Goal: Task Accomplishment & Management: Manage account settings

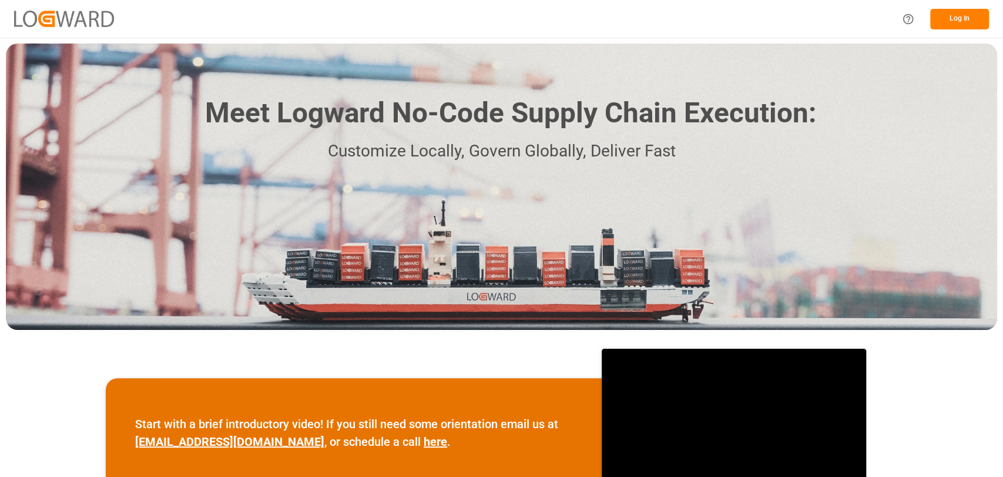
click at [959, 24] on button "Log In" at bounding box center [959, 19] width 59 height 21
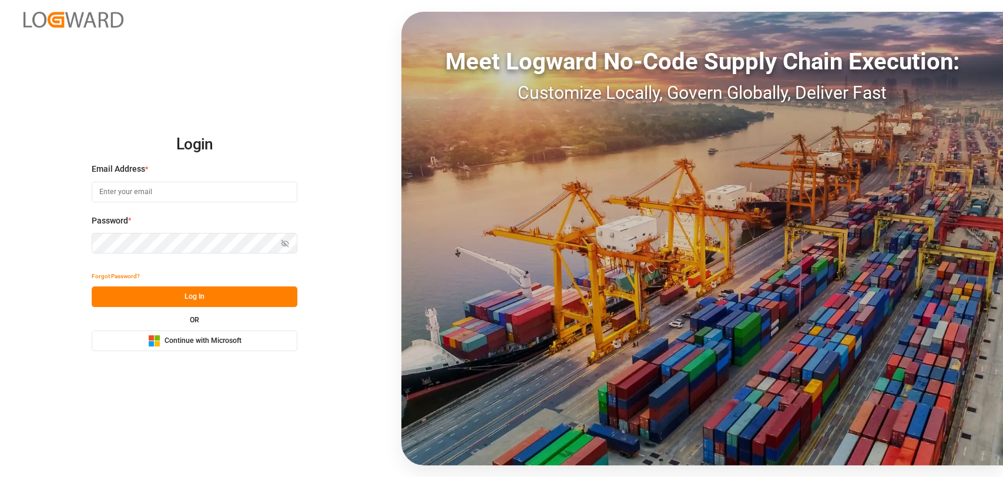
type input "[PERSON_NAME][EMAIL_ADDRESS][PERSON_NAME][DOMAIN_NAME]"
click at [220, 300] on button "Log In" at bounding box center [195, 296] width 206 height 21
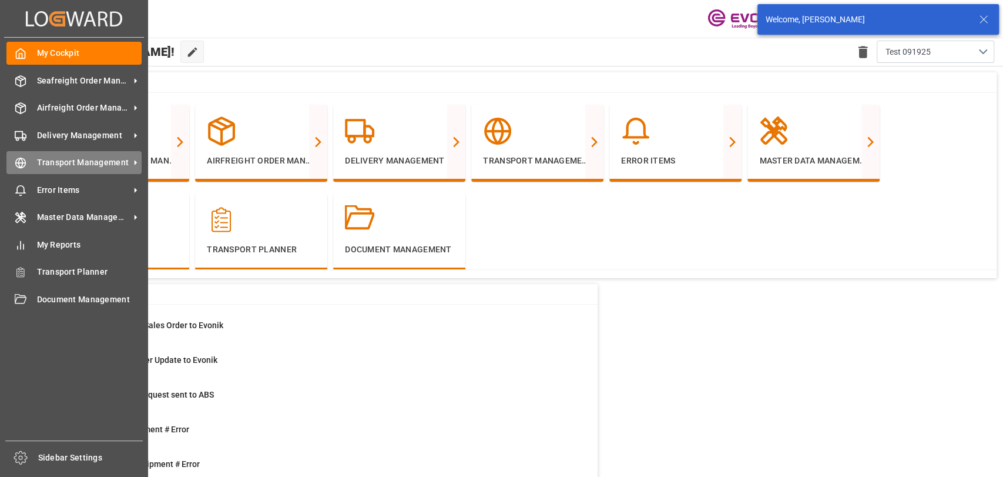
click at [53, 162] on span "Transport Management" at bounding box center [83, 162] width 93 height 12
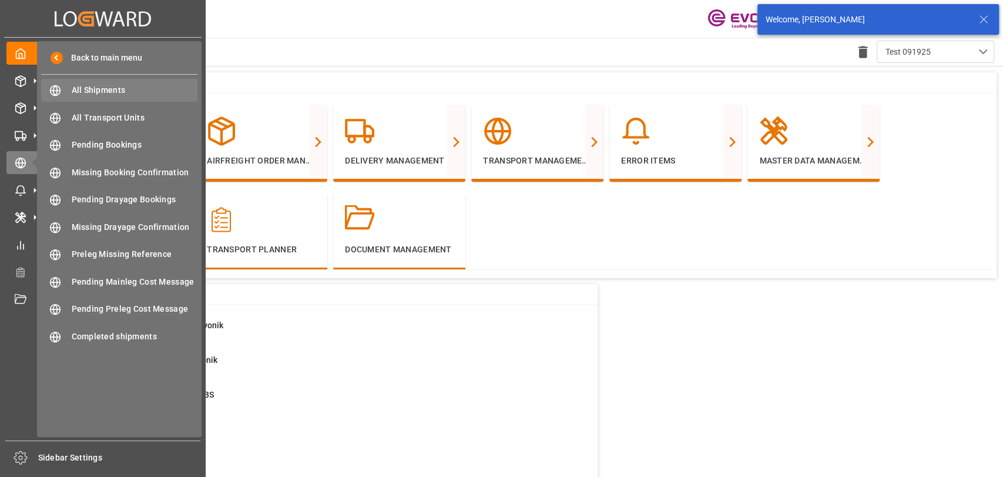
click at [73, 88] on span "All Shipments" at bounding box center [135, 90] width 126 height 12
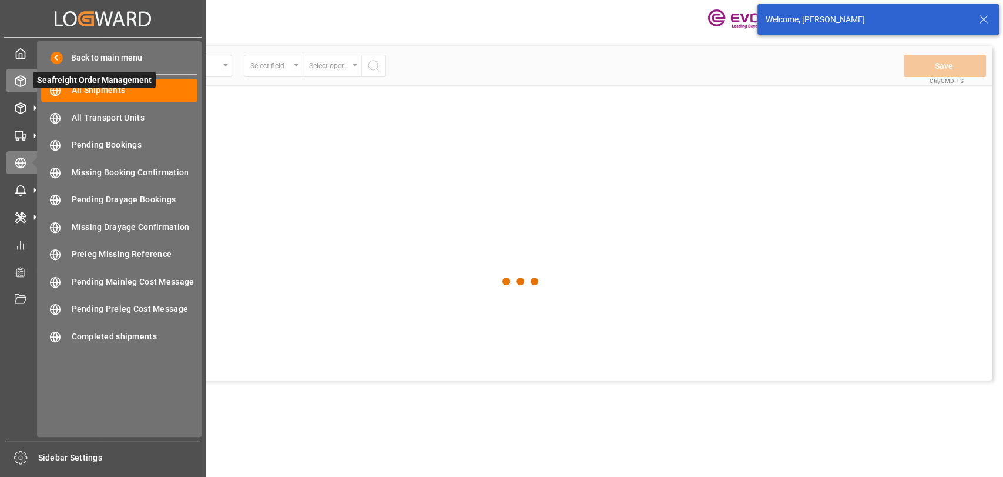
click at [24, 87] on div "Seafreight Order Management Seafreight Order Management" at bounding box center [102, 80] width 193 height 23
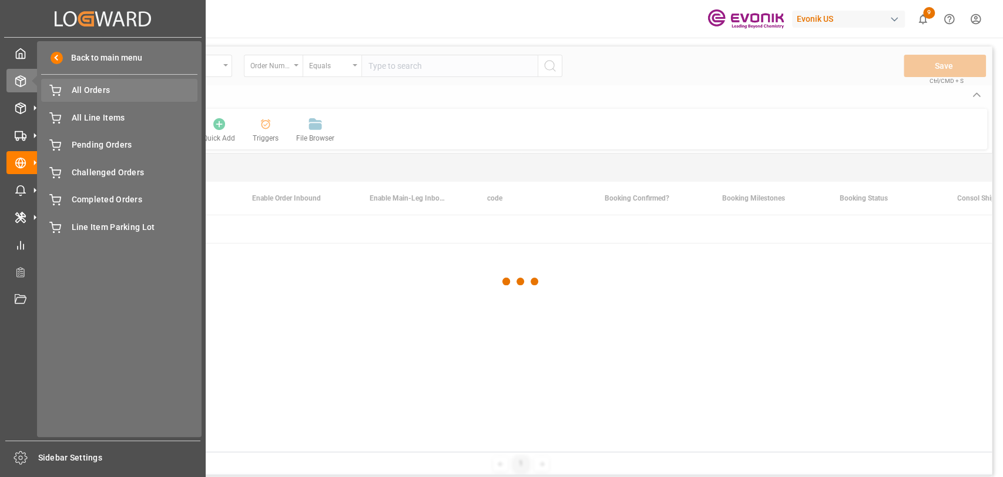
click at [76, 94] on span "All Orders" at bounding box center [135, 90] width 126 height 12
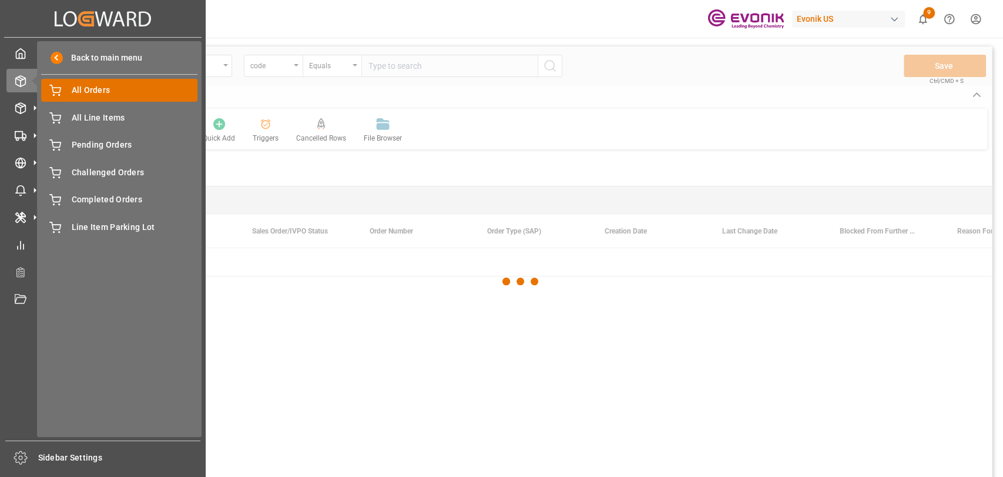
click at [78, 96] on div "All Orders All Orders" at bounding box center [119, 90] width 156 height 23
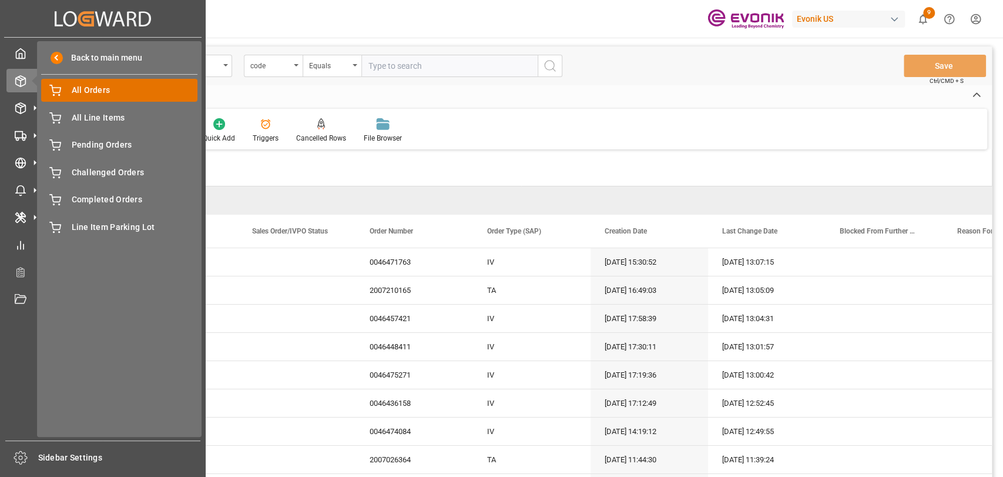
click at [105, 87] on span "All Orders" at bounding box center [135, 90] width 126 height 12
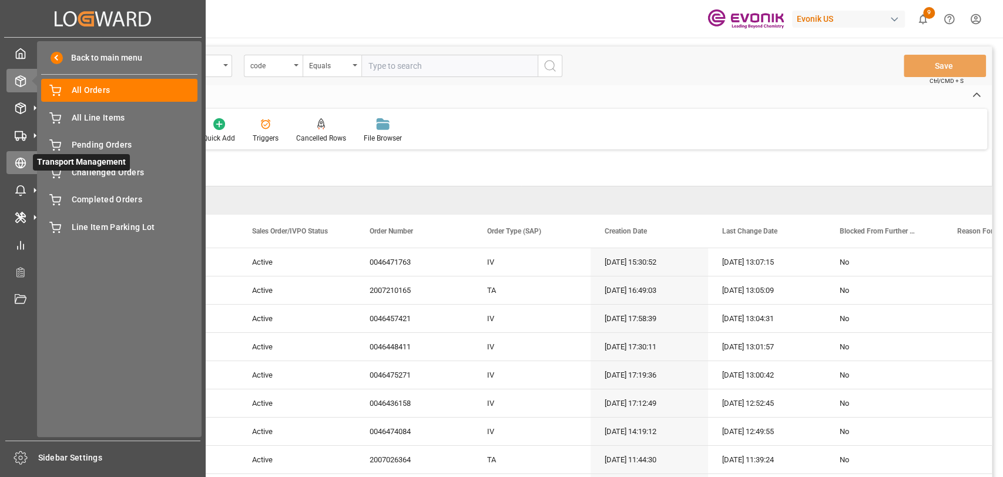
click at [20, 153] on div "Transport Management Transport Management" at bounding box center [102, 162] width 193 height 23
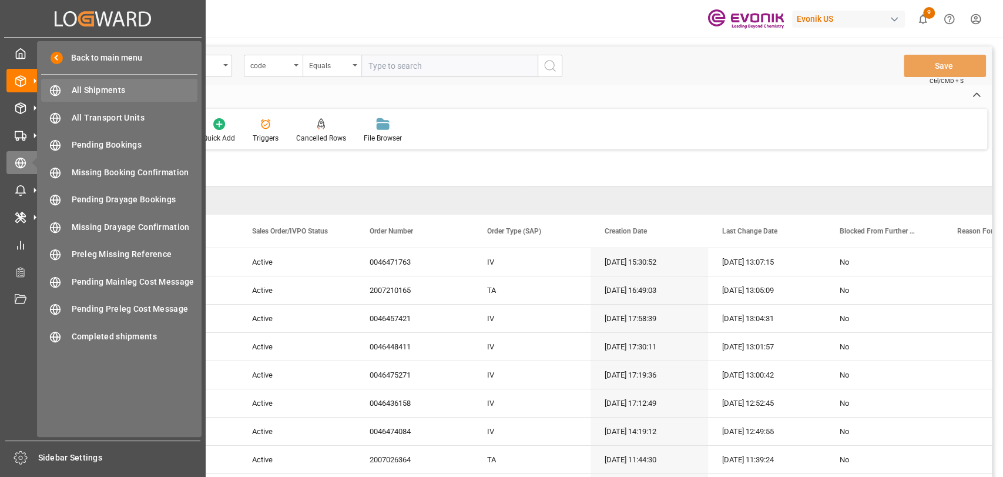
click at [66, 92] on div "All Shipments All Shipments" at bounding box center [119, 90] width 156 height 23
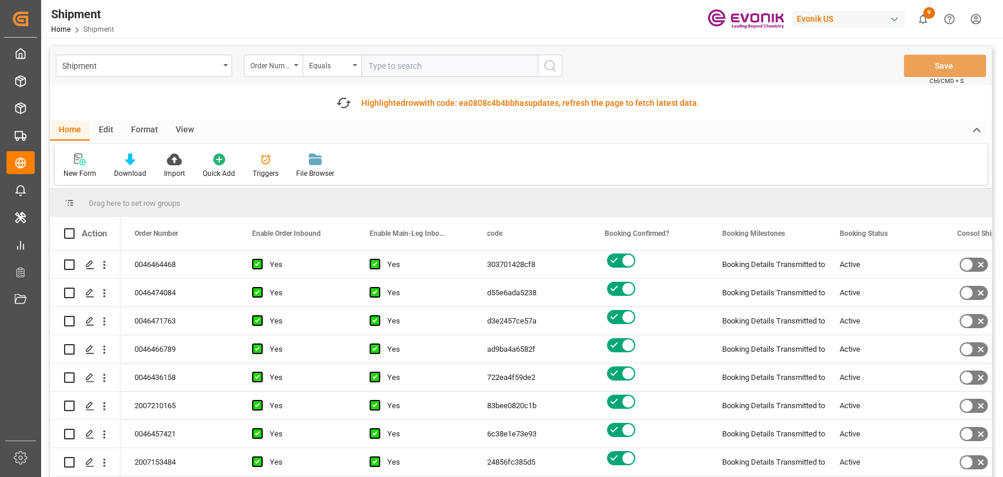
click at [334, 108] on div "Fetch latest updates Highlighted row with code: ea0808c4b4bb ea0808c4b4bb has u…" at bounding box center [518, 103] width 374 height 24
click at [339, 105] on icon "button" at bounding box center [343, 102] width 19 height 19
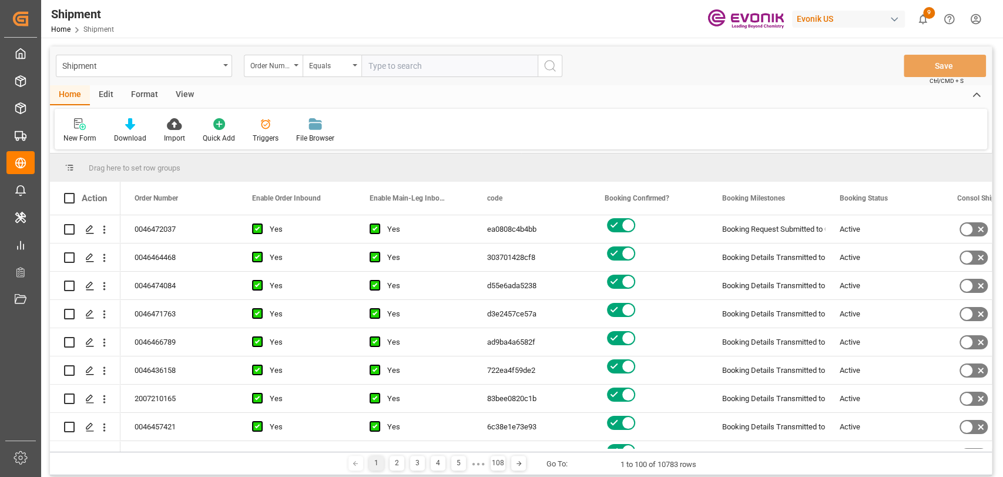
click at [99, 97] on div "Edit" at bounding box center [106, 95] width 32 height 20
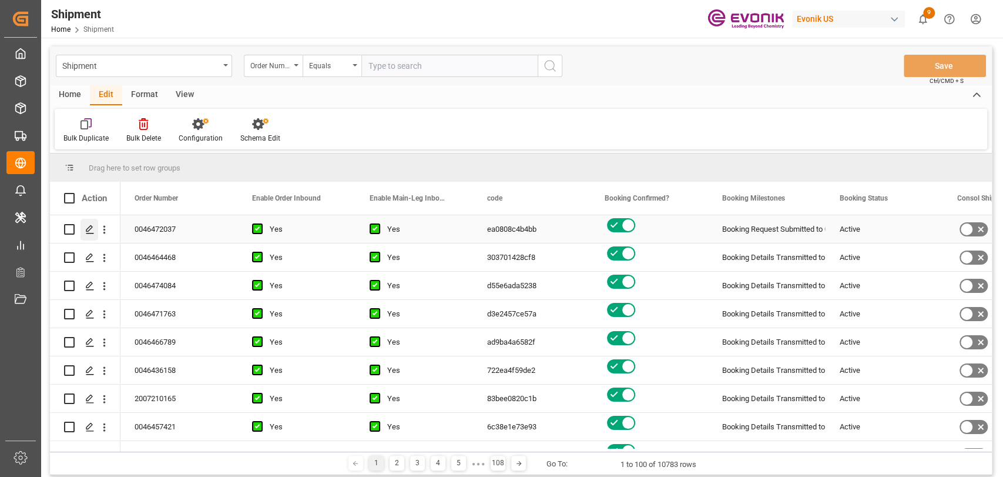
click at [96, 229] on div "Press SPACE to select this row." at bounding box center [90, 230] width 18 height 22
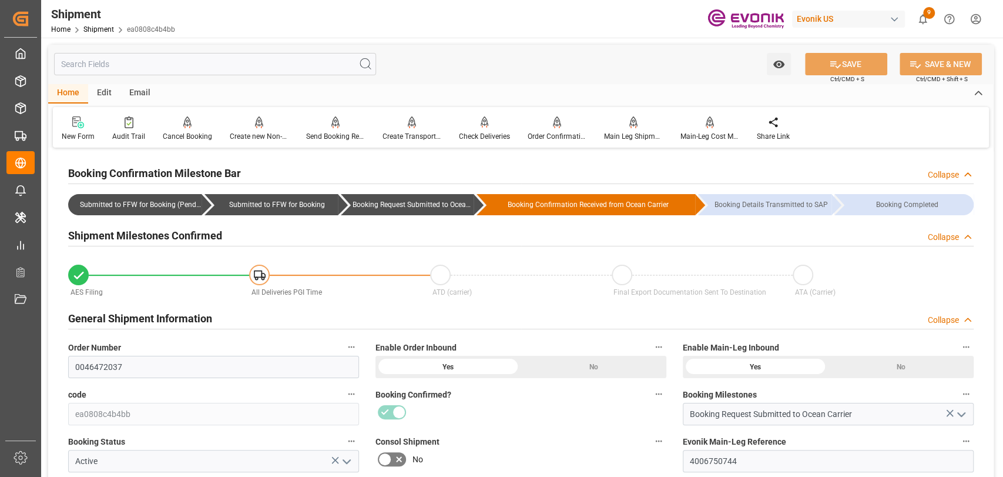
click at [143, 67] on input "text" at bounding box center [215, 64] width 322 height 22
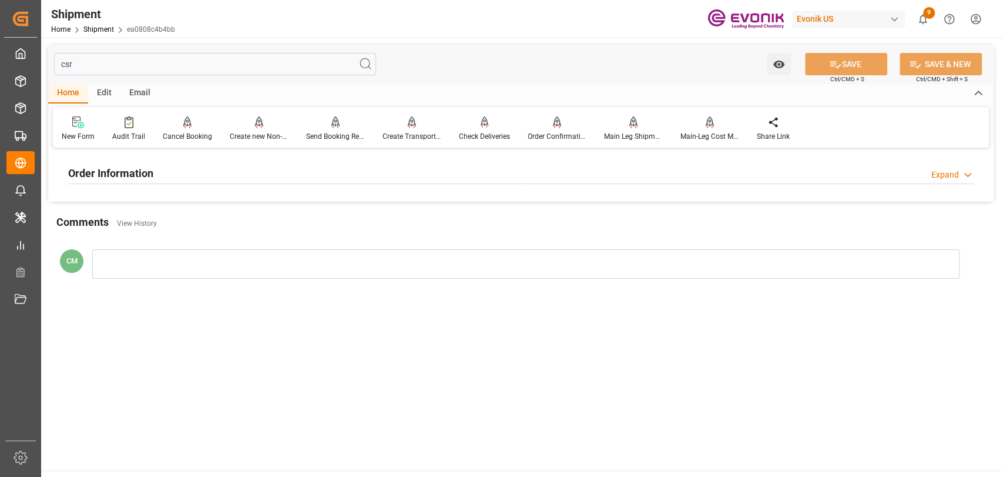
type input "csr"
click at [203, 186] on div "Order Information Expand" at bounding box center [521, 173] width 922 height 33
click at [197, 178] on div "Order Information Expand" at bounding box center [521, 172] width 906 height 22
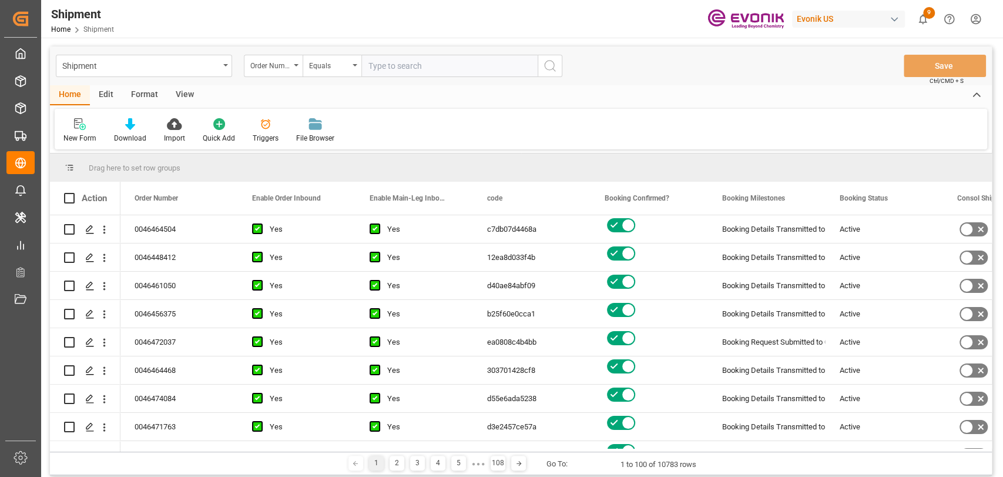
click at [109, 91] on div "Edit" at bounding box center [106, 95] width 32 height 20
click at [245, 123] on div at bounding box center [260, 124] width 40 height 12
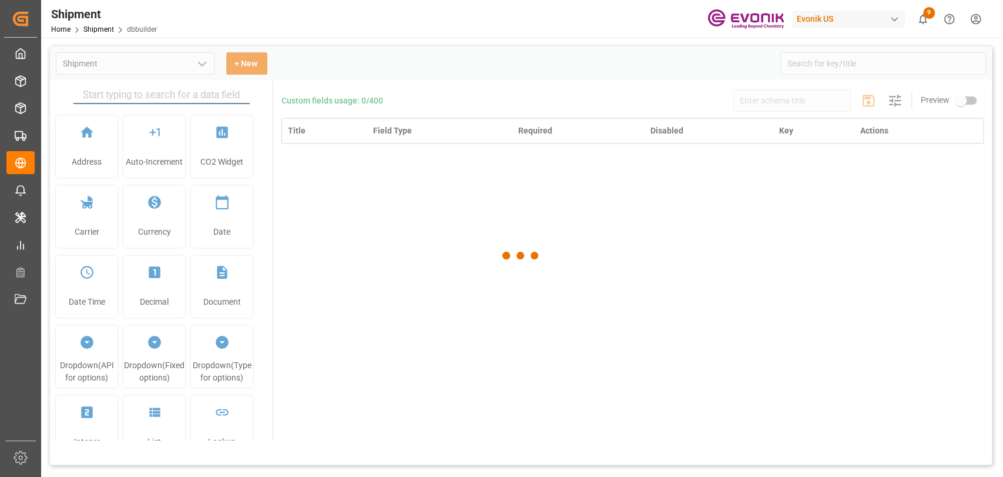
type input "Shipment"
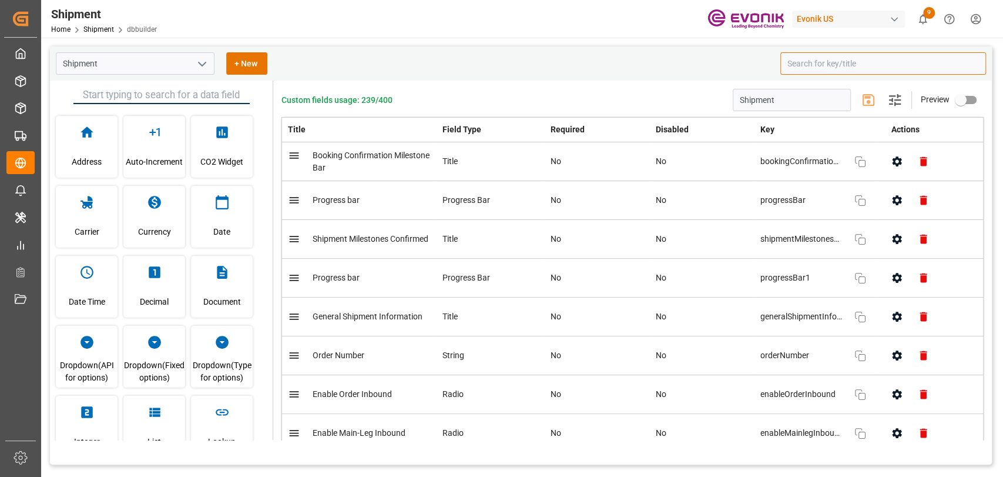
click at [818, 64] on input at bounding box center [884, 63] width 206 height 22
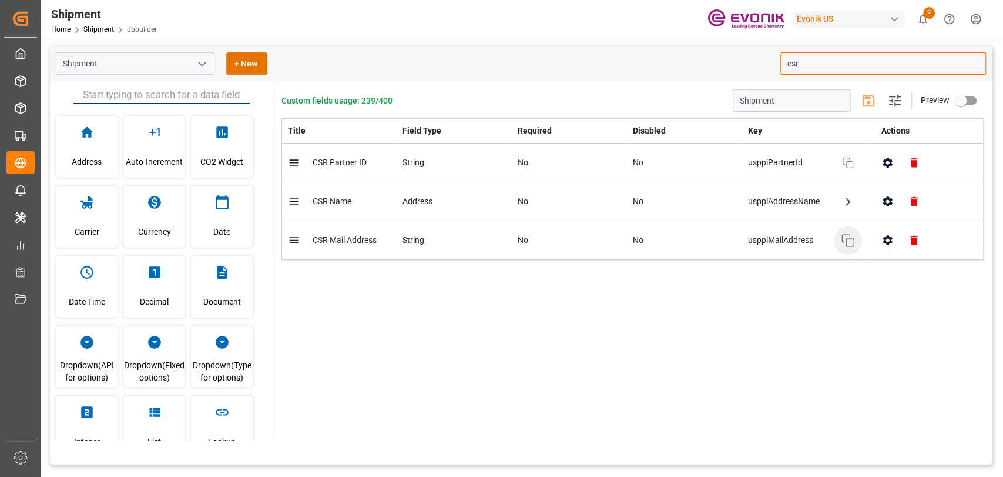
type input "csr"
click at [837, 241] on button "Copy" at bounding box center [848, 240] width 28 height 28
click at [193, 70] on button "open menu" at bounding box center [202, 64] width 18 height 18
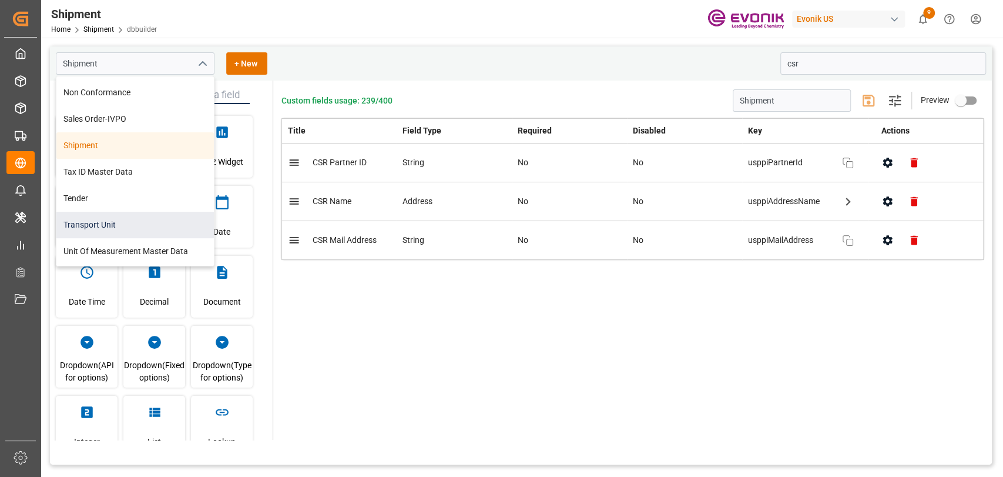
scroll to position [339, 0]
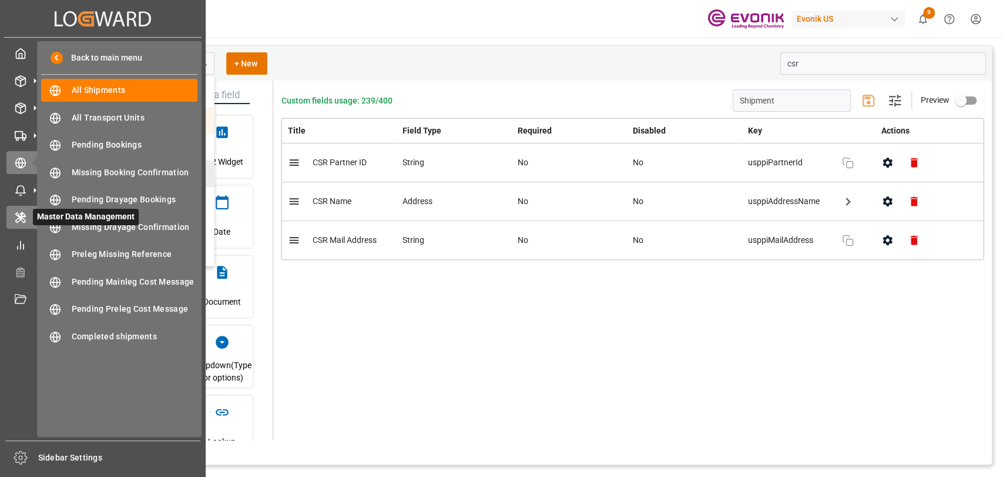
click at [14, 210] on div "Master Data Management Master Data Management" at bounding box center [102, 217] width 193 height 23
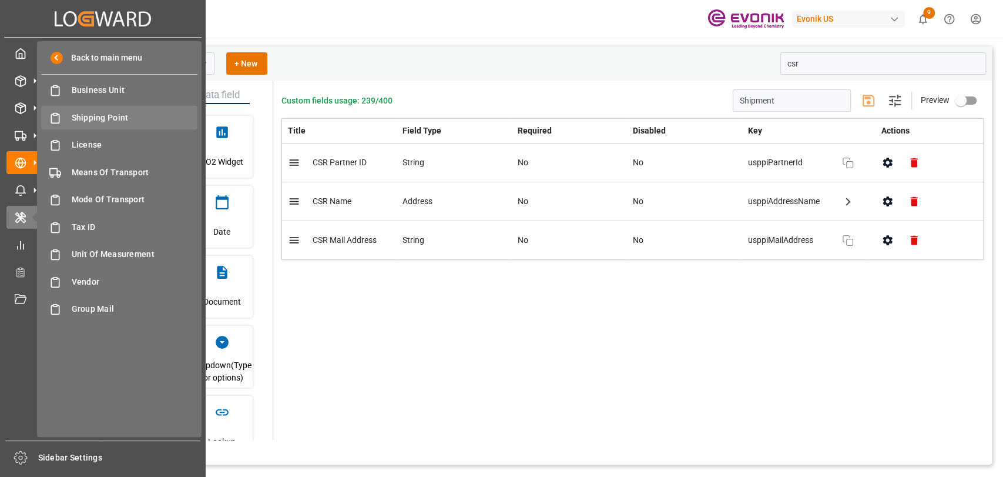
click at [94, 116] on span "Shipping Point" at bounding box center [135, 118] width 126 height 12
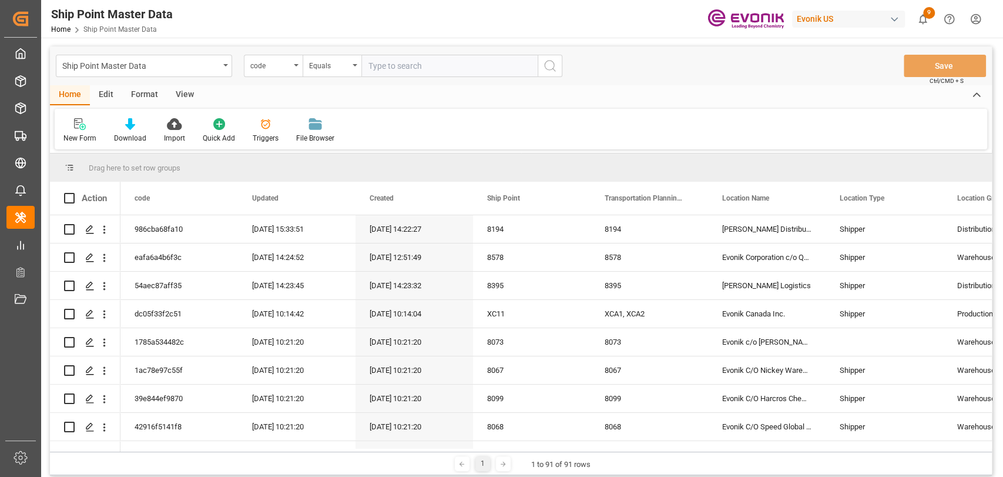
click at [102, 88] on div "Edit" at bounding box center [106, 95] width 32 height 20
click at [240, 125] on div at bounding box center [260, 124] width 40 height 12
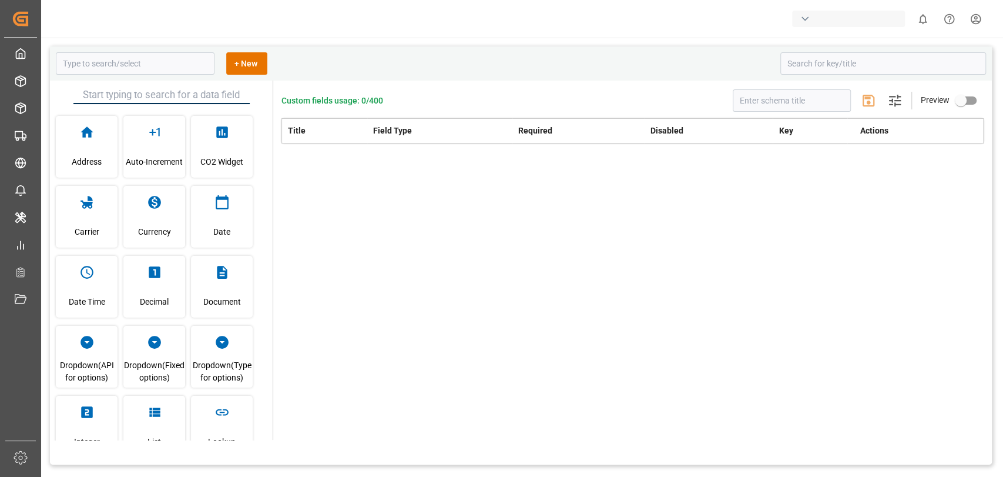
type input "Ship Point Master Data"
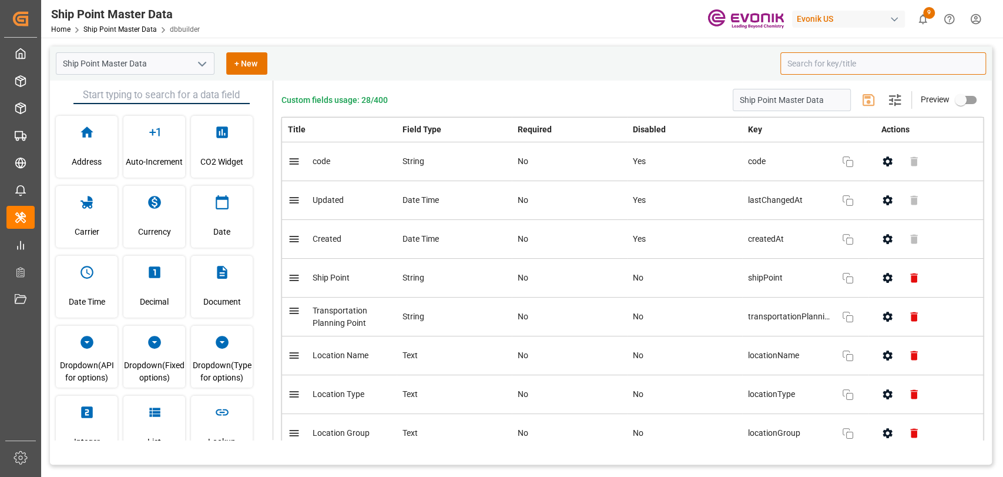
click at [805, 57] on input at bounding box center [884, 63] width 206 height 22
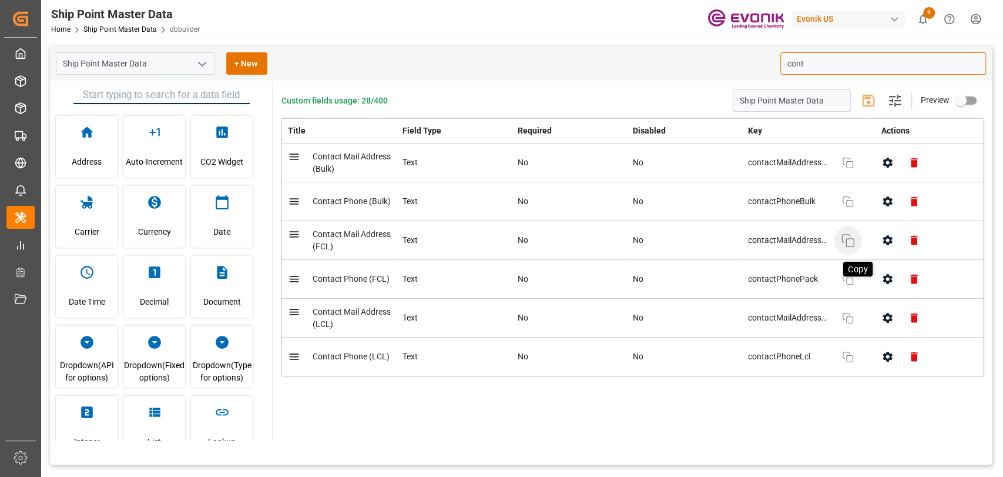
click at [851, 236] on icon "button" at bounding box center [848, 240] width 14 height 14
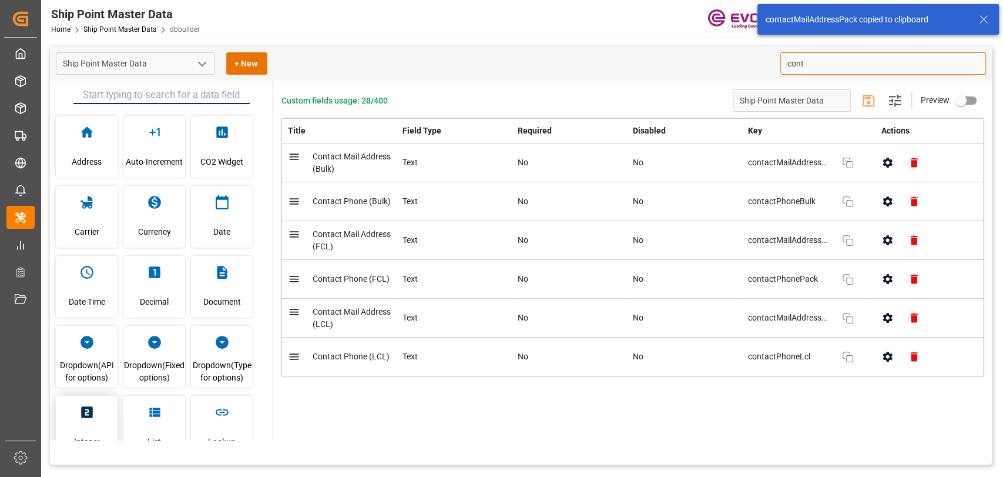
type input "cont"
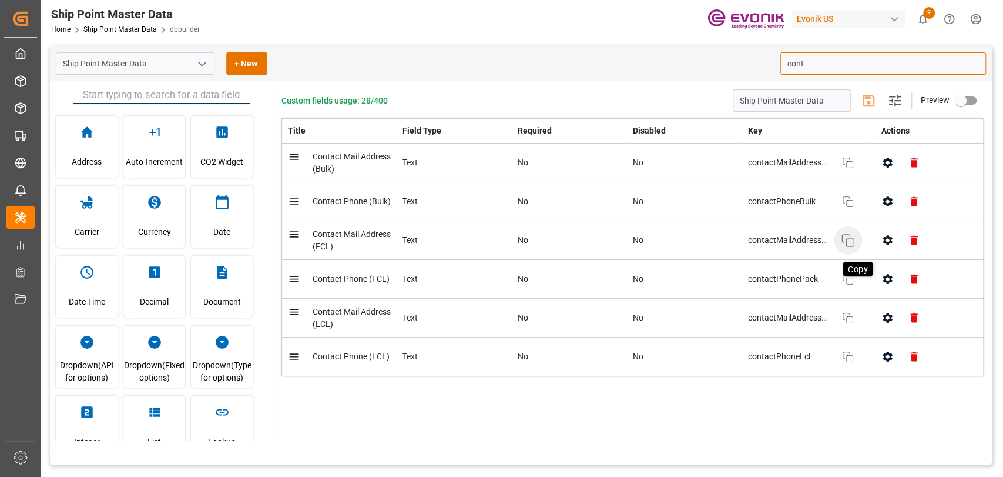
click at [851, 243] on icon "button" at bounding box center [848, 240] width 14 height 14
click at [844, 162] on icon "button" at bounding box center [848, 163] width 14 height 14
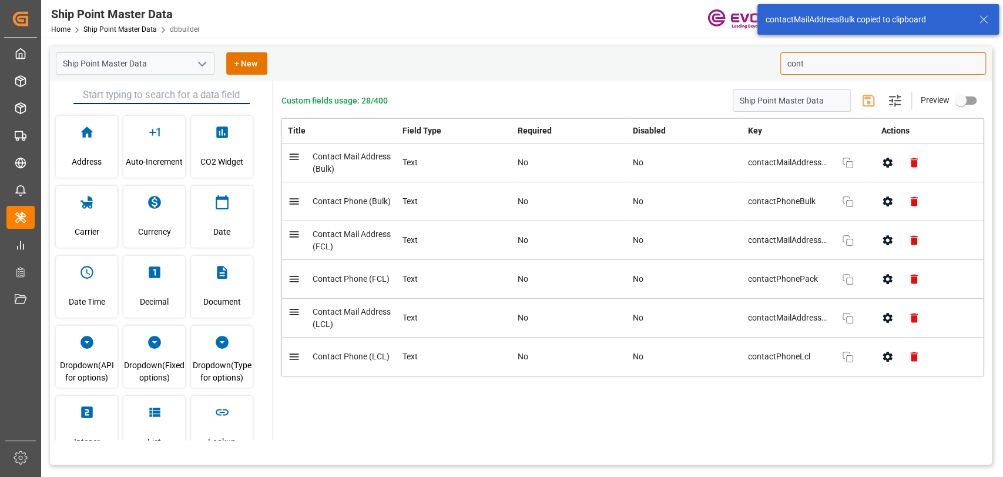
click at [761, 169] on div "contactMailAddressBulk Copy" at bounding box center [805, 163] width 115 height 24
click at [879, 162] on button "button" at bounding box center [888, 162] width 26 height 26
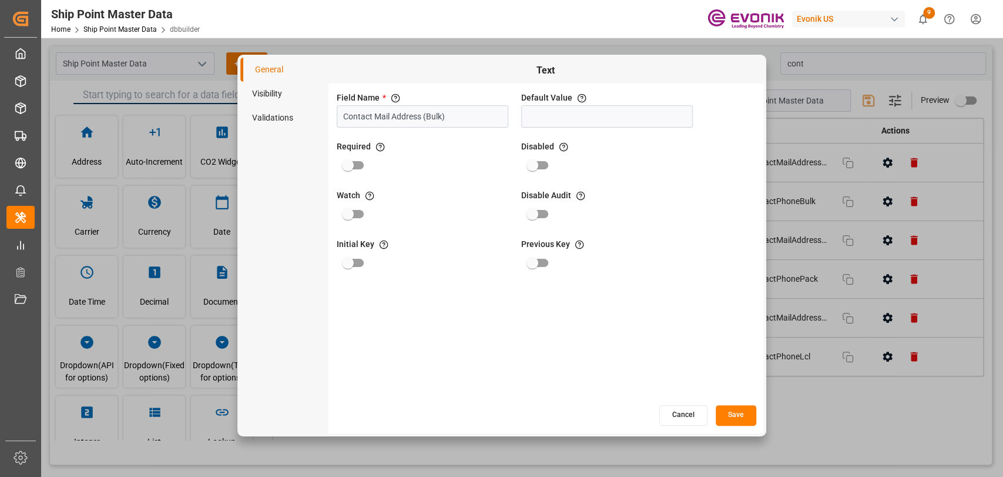
click at [278, 93] on li "Visibility" at bounding box center [284, 94] width 88 height 24
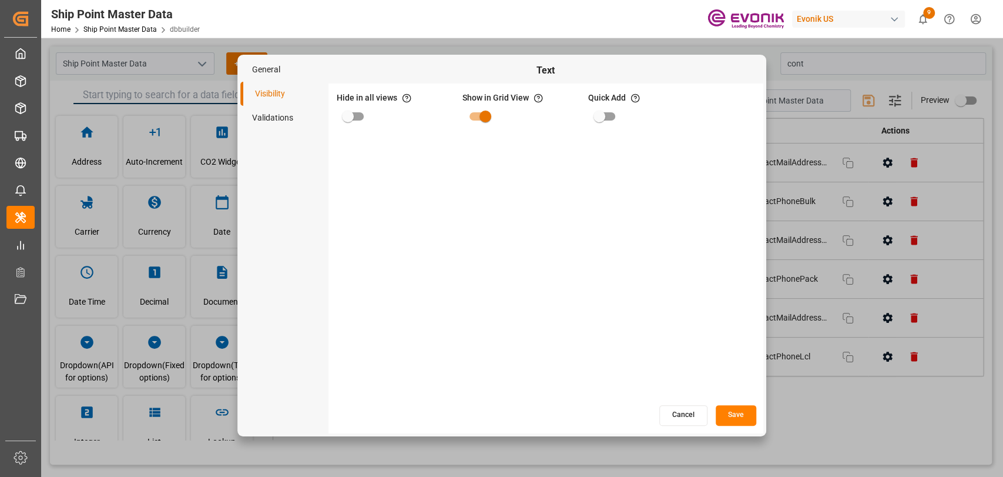
click at [671, 410] on button "Cancel" at bounding box center [684, 415] width 48 height 21
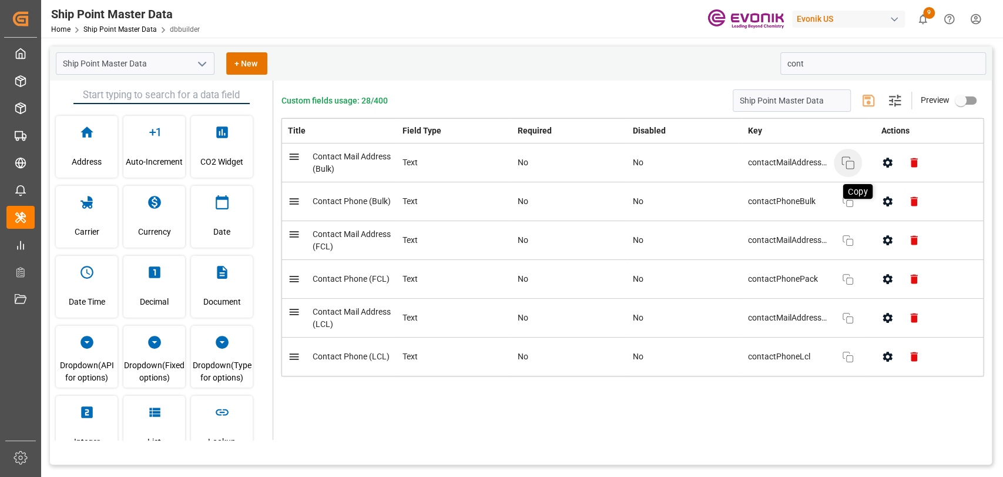
click at [849, 169] on icon "button" at bounding box center [848, 163] width 14 height 14
click at [883, 318] on icon "button" at bounding box center [887, 318] width 9 height 10
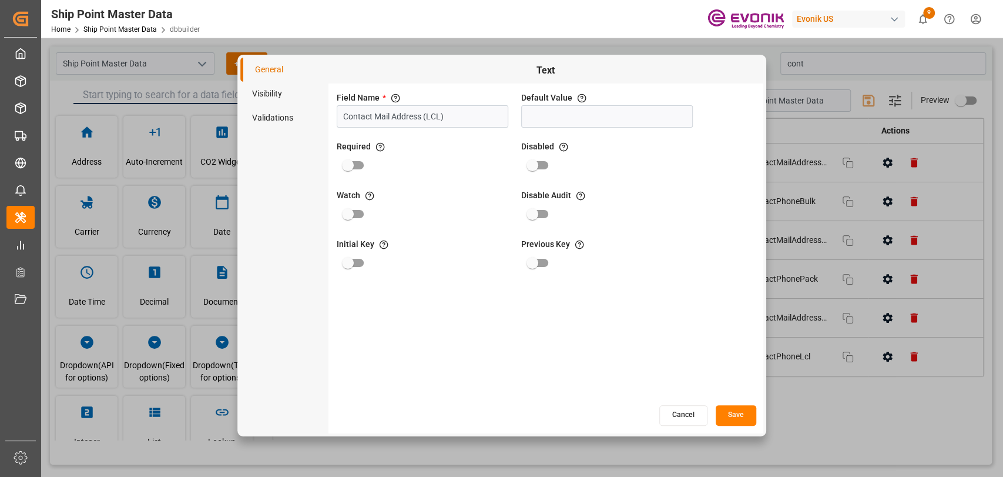
click at [677, 418] on button "Cancel" at bounding box center [684, 415] width 48 height 21
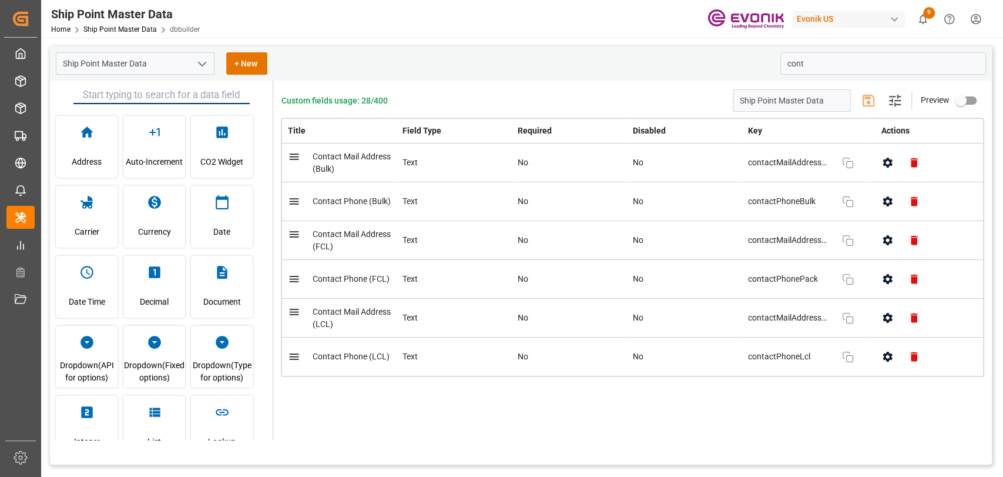
click at [790, 317] on span "contactMailAddressLcl" at bounding box center [789, 318] width 82 height 12
click at [842, 320] on icon "button" at bounding box center [848, 318] width 14 height 14
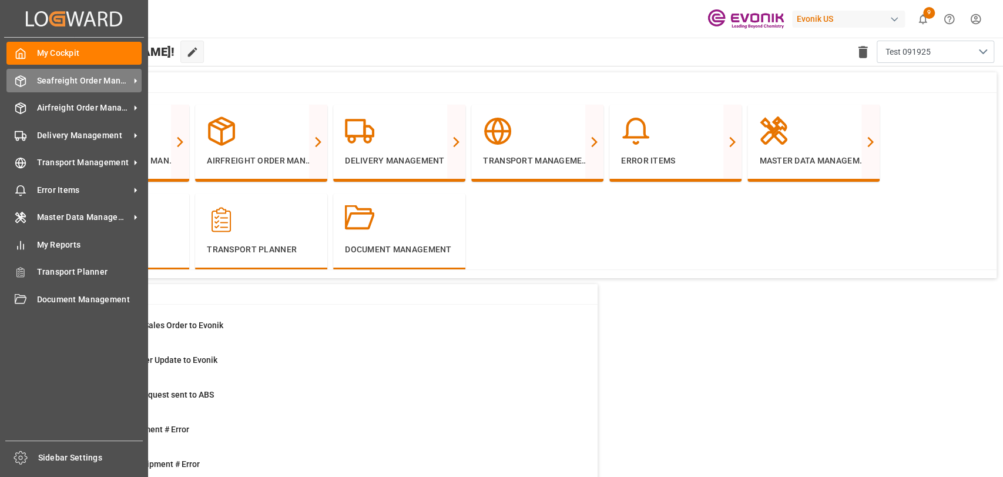
click at [21, 86] on icon at bounding box center [21, 81] width 10 height 11
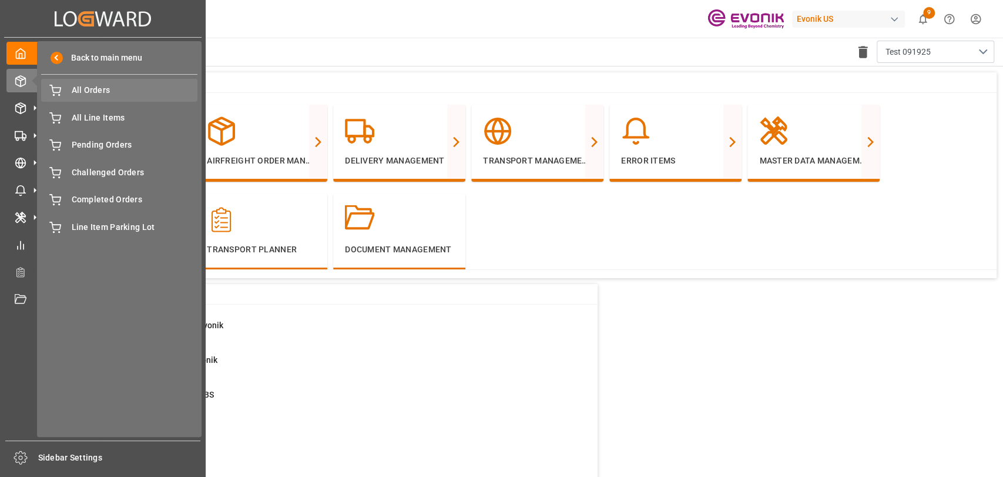
click at [101, 90] on span "All Orders" at bounding box center [135, 90] width 126 height 12
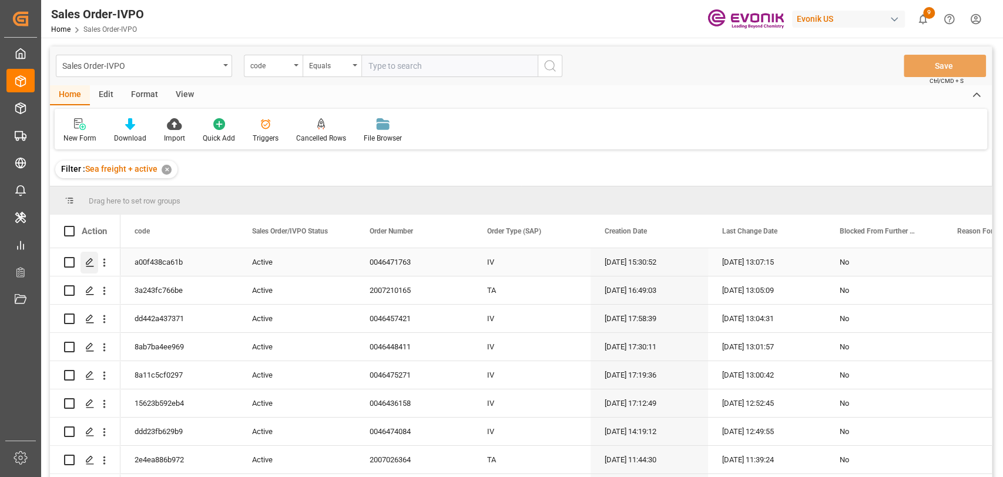
click at [85, 268] on div "Press SPACE to select this row." at bounding box center [90, 263] width 18 height 22
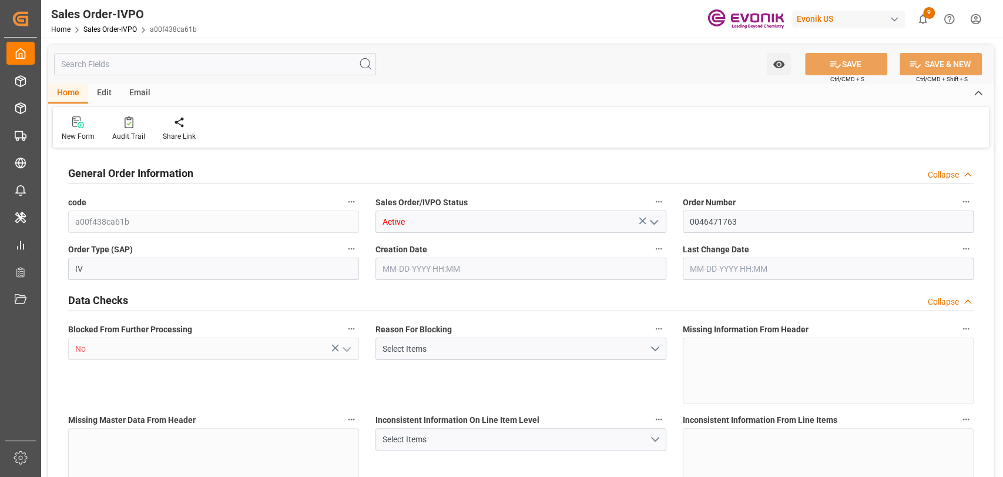
type input "BEANR"
type input "0"
type input "1"
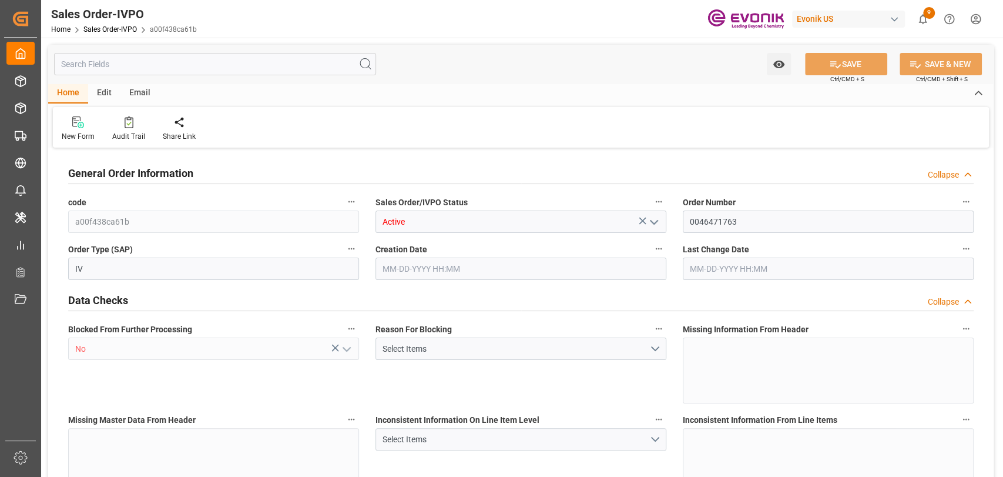
type input "16066.4"
type input "22.2681"
type input "17000"
type input "30"
type input "09-04-2025 15:30"
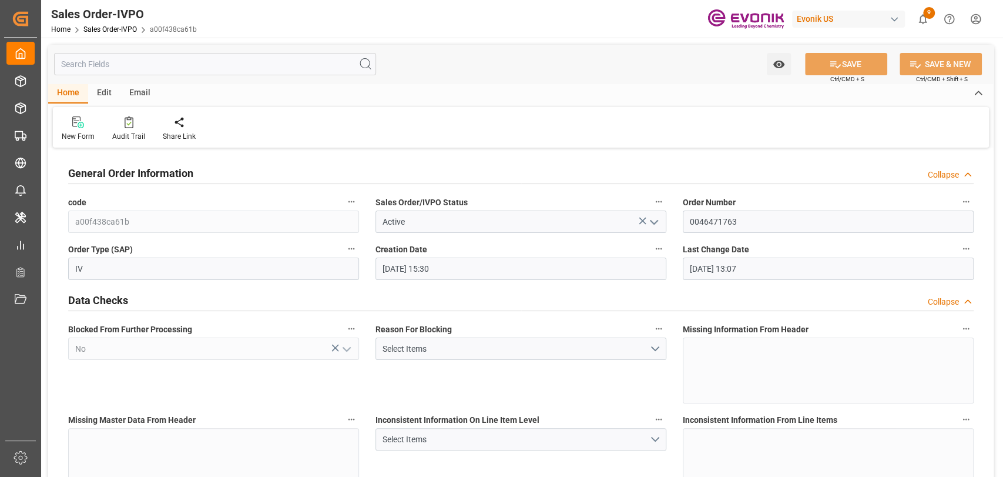
type input "10-07-2025 13:07"
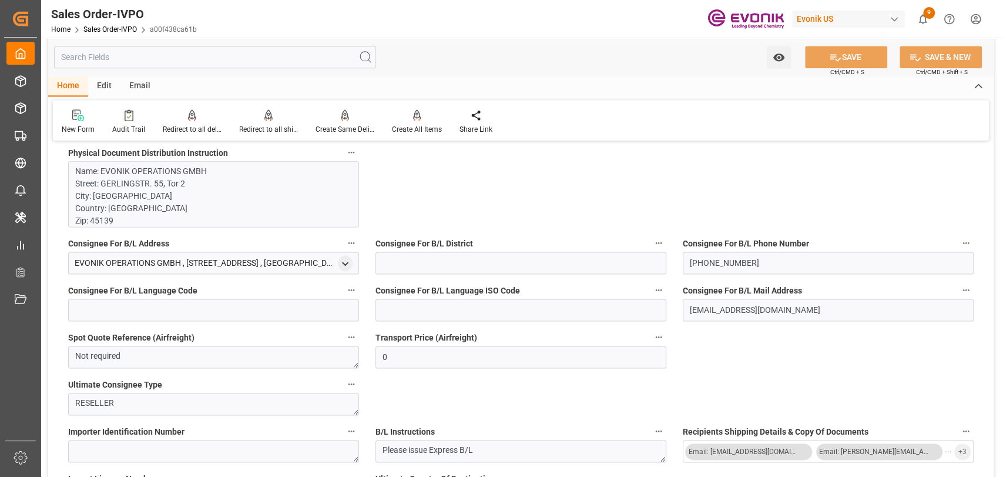
scroll to position [1045, 0]
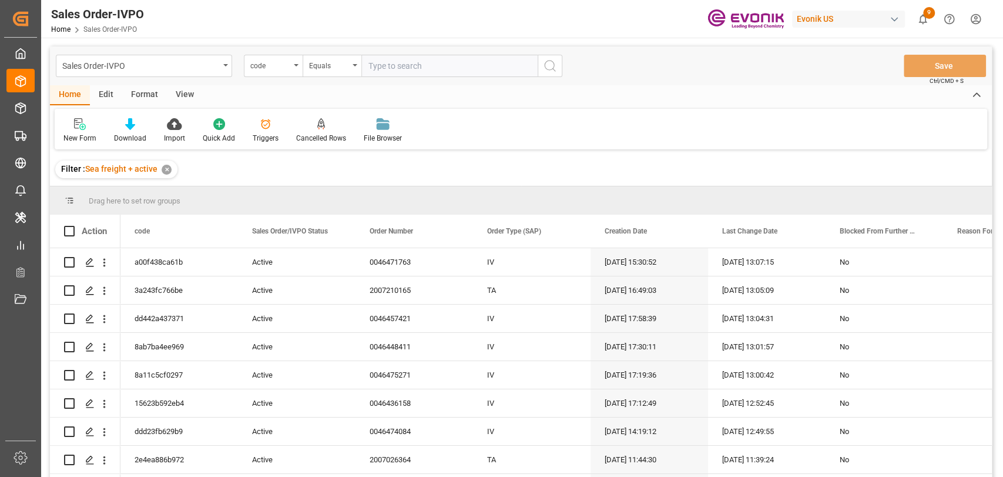
click at [106, 95] on div "Edit" at bounding box center [106, 95] width 32 height 20
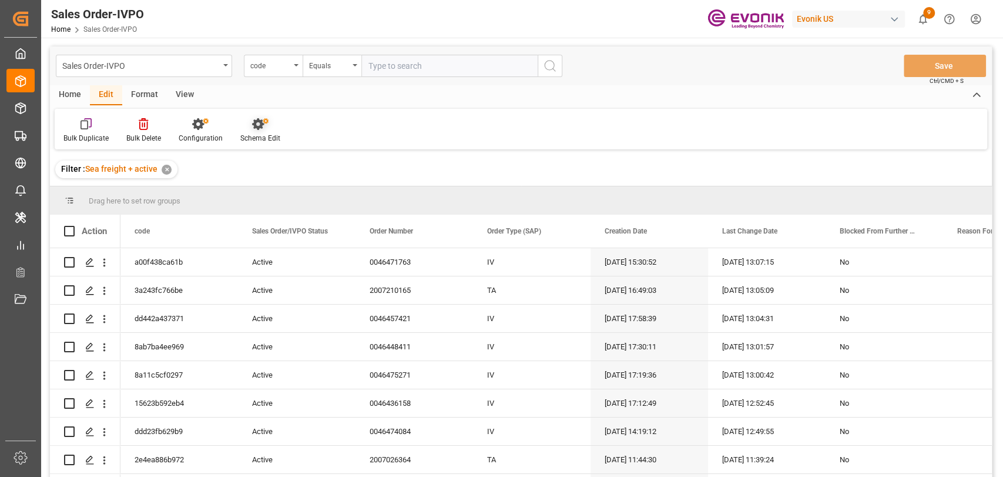
click at [259, 128] on icon at bounding box center [258, 124] width 12 height 12
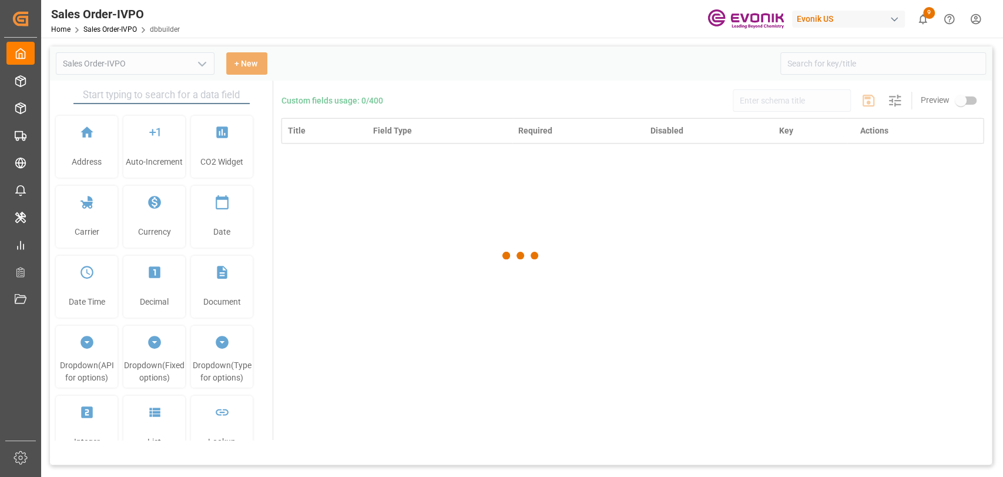
type input "Sales Order-IVPO"
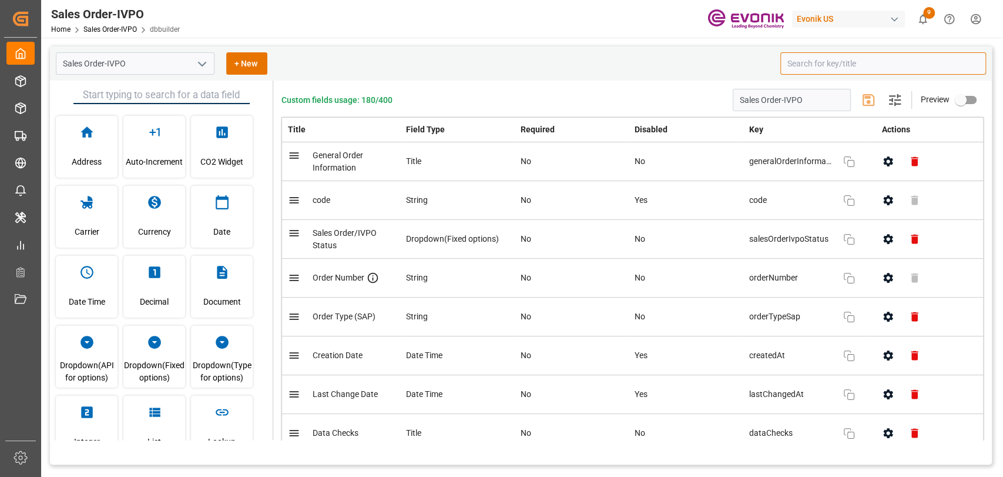
click at [835, 73] on input at bounding box center [884, 63] width 206 height 22
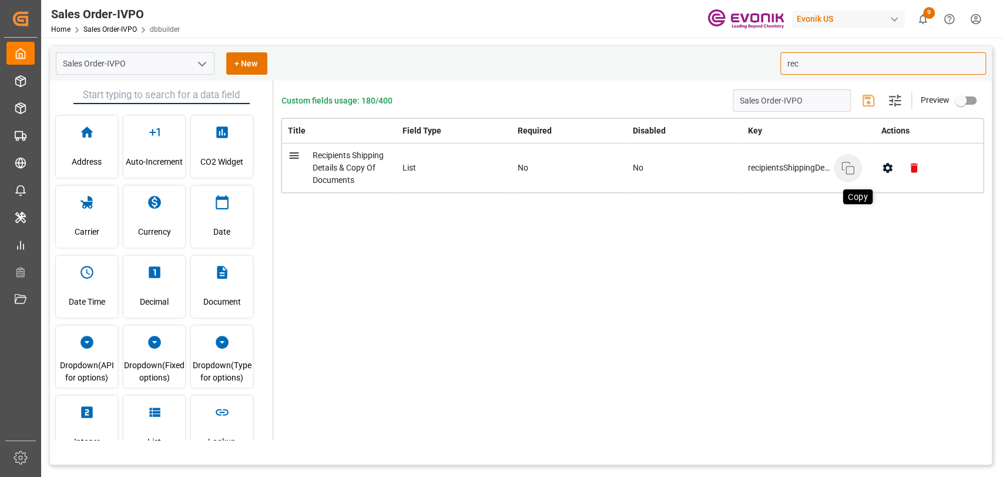
click at [850, 170] on icon "button" at bounding box center [848, 168] width 14 height 14
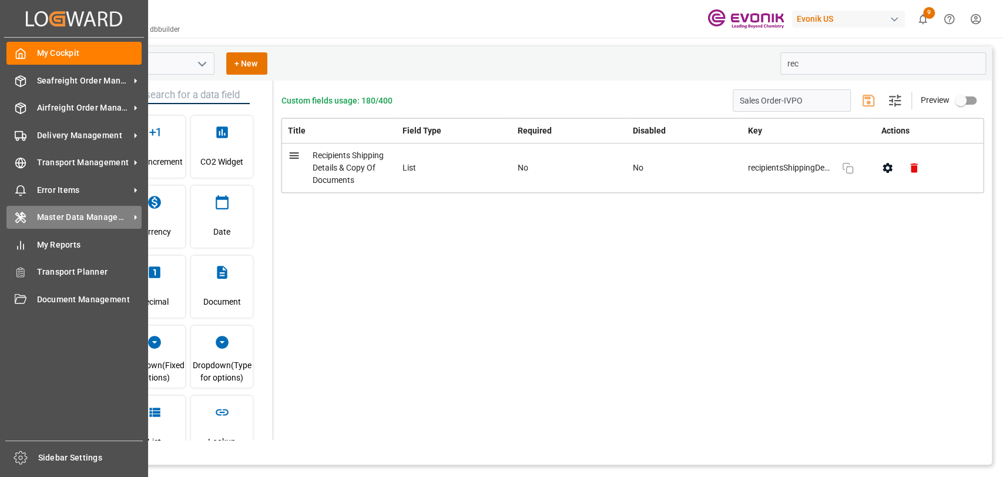
click at [83, 227] on div "Master Data Management Master Data Management" at bounding box center [73, 217] width 135 height 23
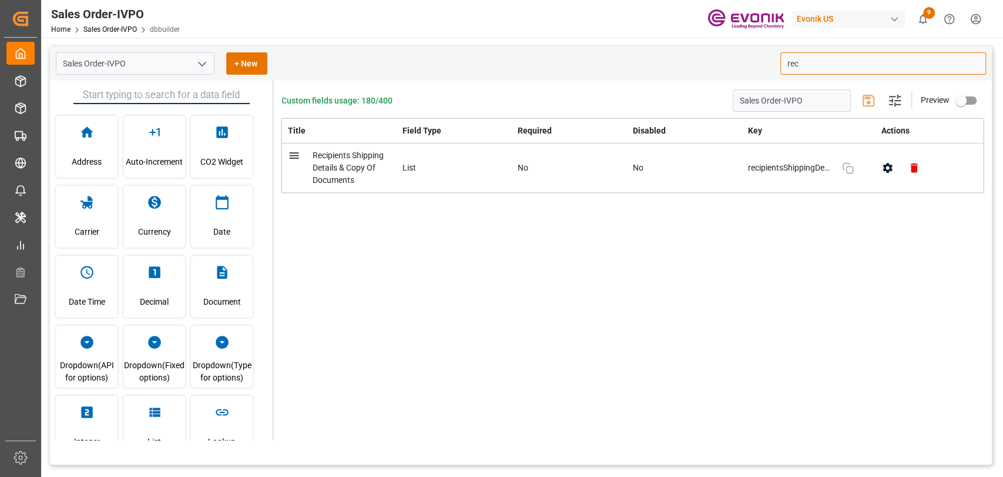
click at [809, 70] on input "rec" at bounding box center [884, 63] width 206 height 22
drag, startPoint x: 809, startPoint y: 69, endPoint x: 729, endPoint y: 66, distance: 80.6
click at [729, 66] on div "Sales Order-IVPO + New rec" at bounding box center [521, 63] width 942 height 34
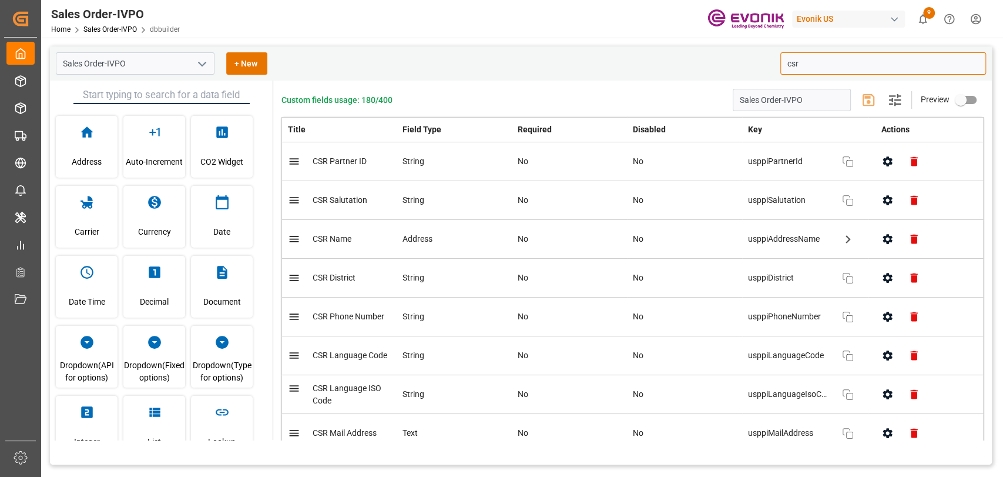
drag, startPoint x: 812, startPoint y: 67, endPoint x: 714, endPoint y: 73, distance: 98.4
click at [735, 68] on div "Sales Order-IVPO + New csr" at bounding box center [521, 63] width 942 height 34
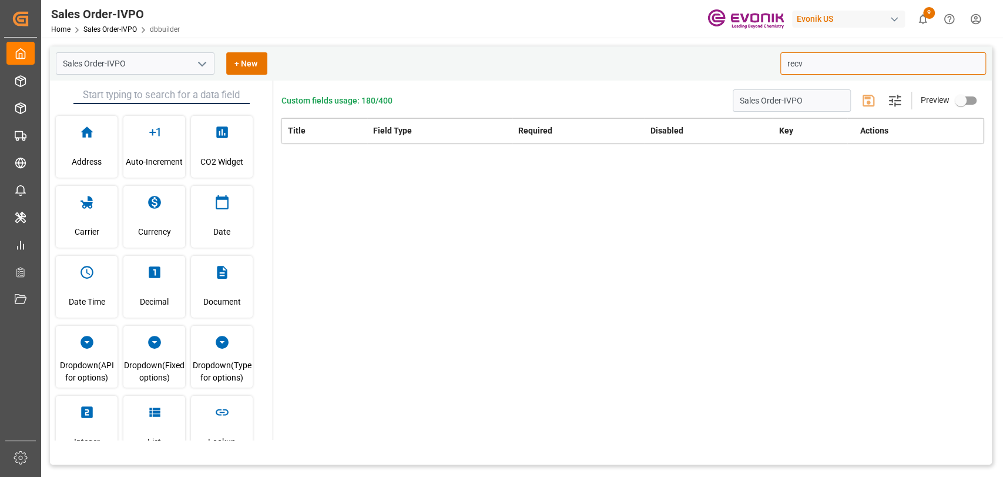
type input "recv"
click at [206, 62] on icon "open menu" at bounding box center [202, 64] width 14 height 14
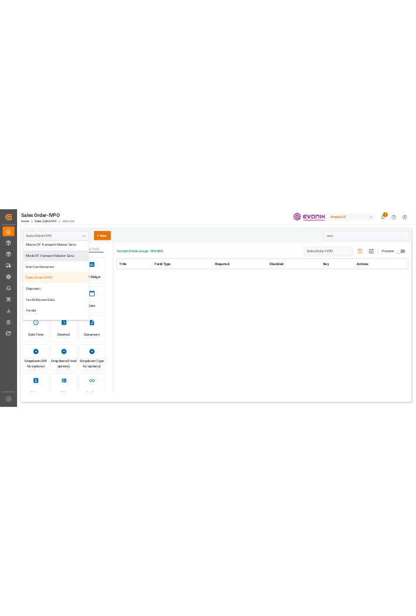
scroll to position [339, 0]
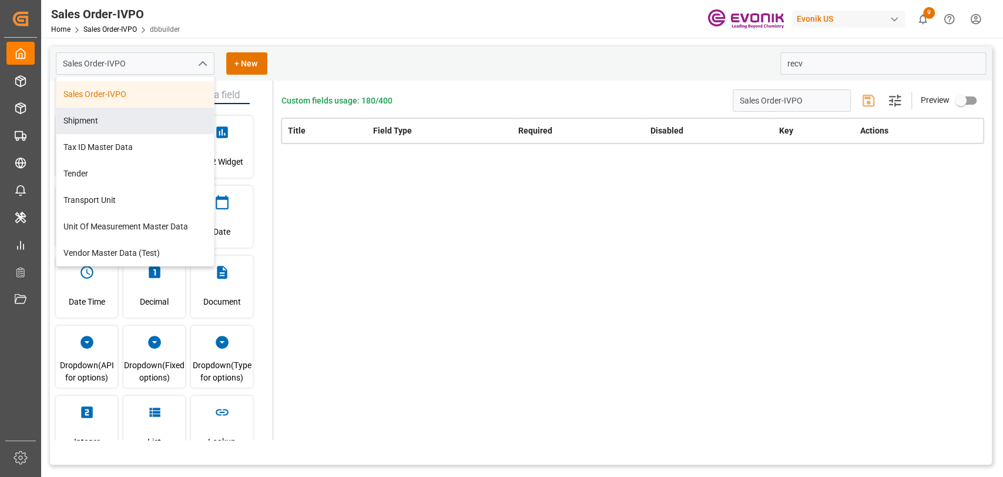
drag, startPoint x: 118, startPoint y: 129, endPoint x: 130, endPoint y: 129, distance: 11.8
click at [118, 128] on div "Shipment" at bounding box center [135, 121] width 158 height 26
type input "Shipment"
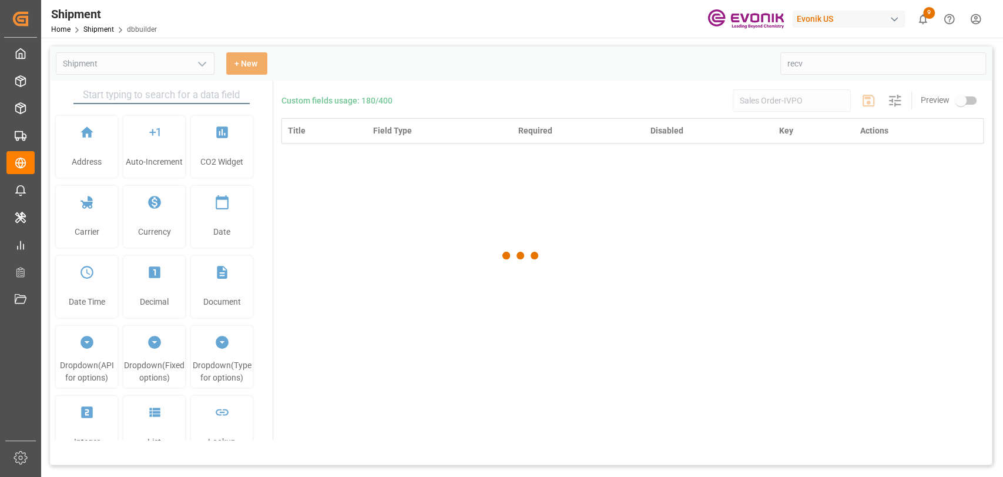
type input "Shipment"
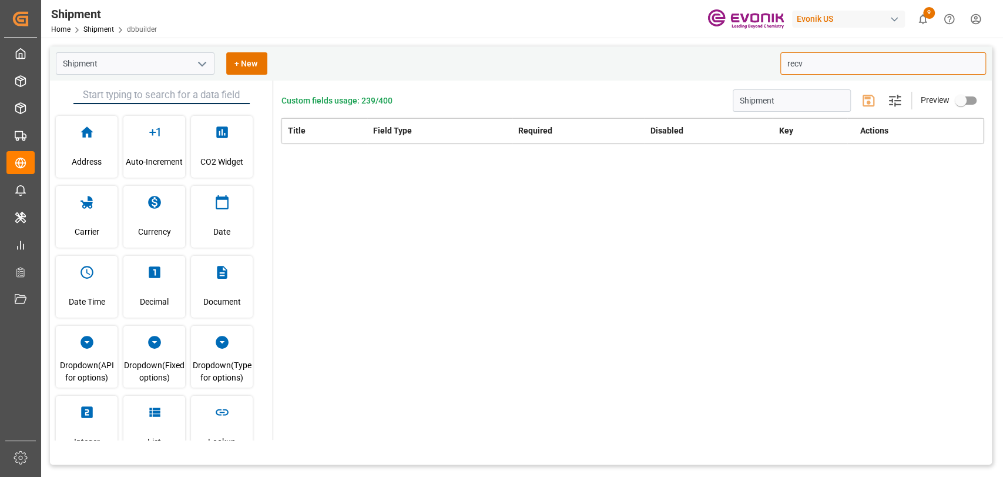
click at [834, 68] on input "recv" at bounding box center [884, 63] width 206 height 22
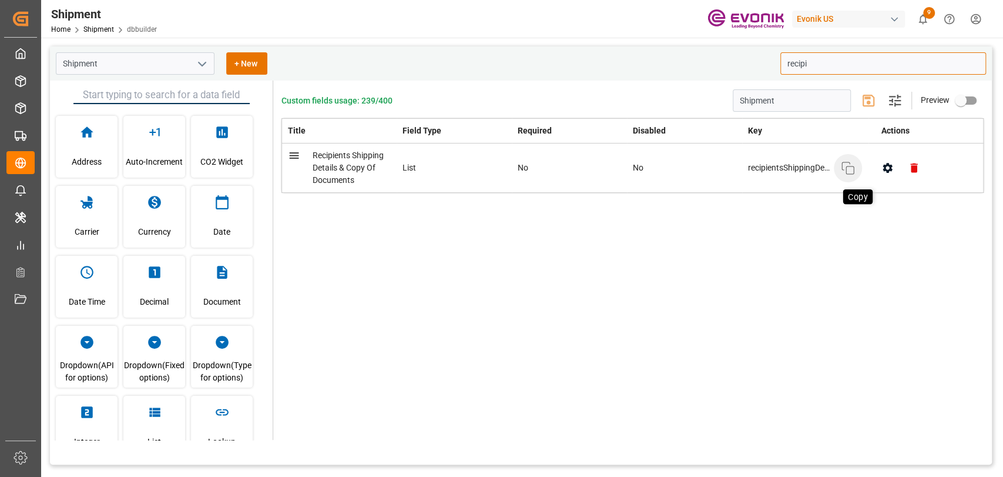
click at [844, 165] on icon "button" at bounding box center [848, 168] width 14 height 14
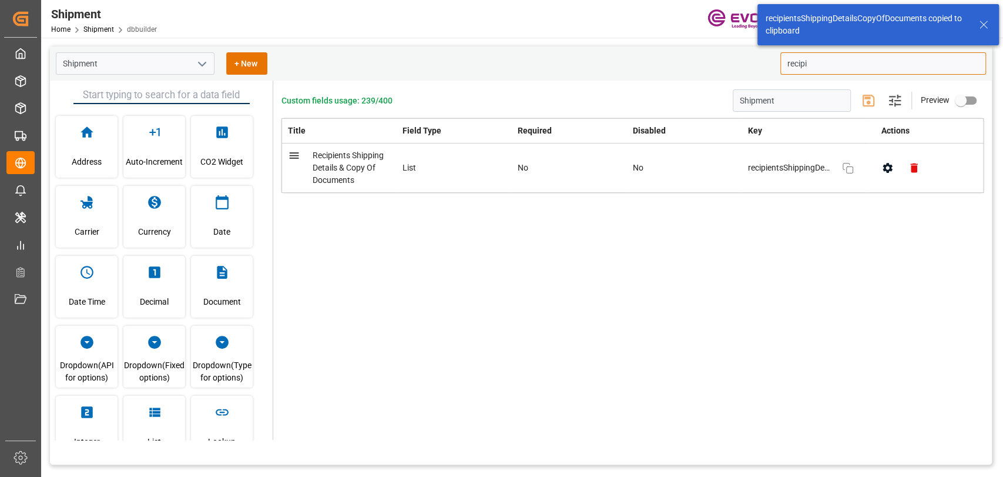
type input "recipi"
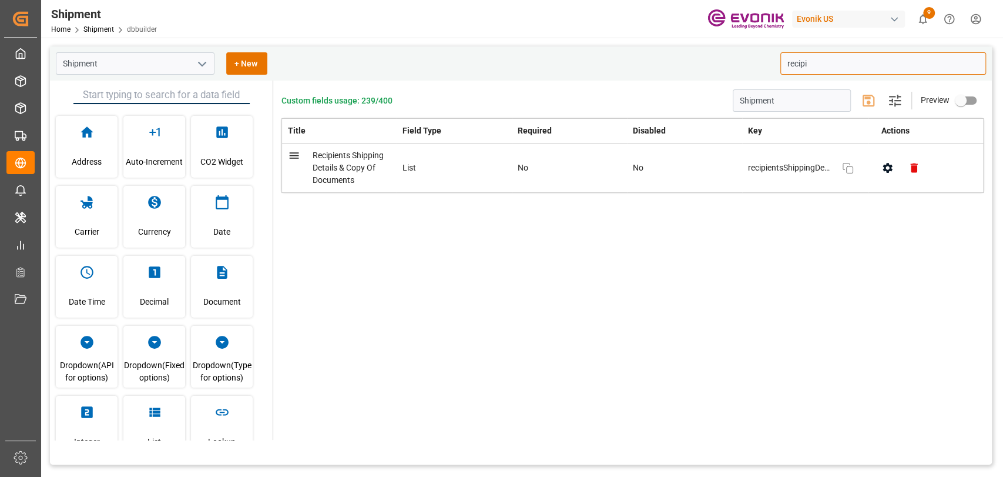
drag, startPoint x: 842, startPoint y: 167, endPoint x: 641, endPoint y: 9, distance: 255.4
click at [842, 166] on icon "button" at bounding box center [848, 168] width 12 height 12
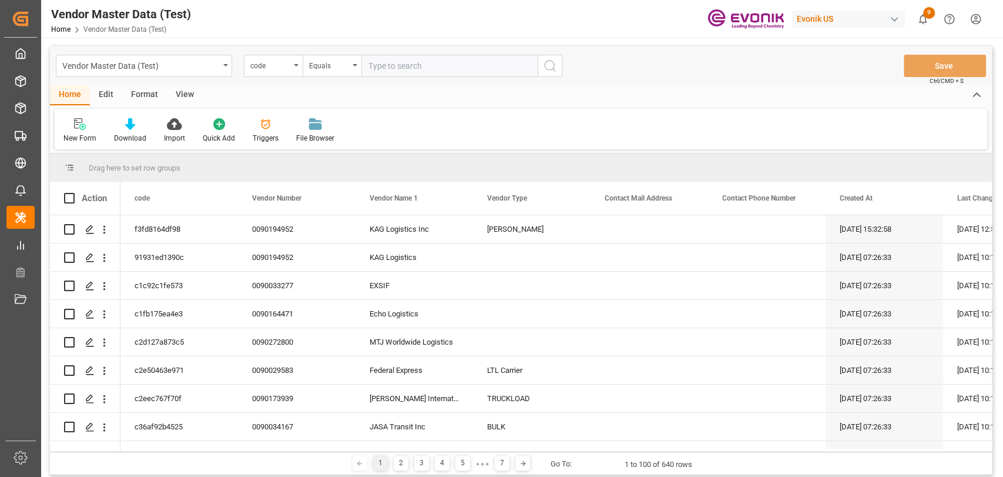
click at [108, 90] on div "Edit" at bounding box center [106, 95] width 32 height 20
click at [255, 123] on icon at bounding box center [260, 124] width 16 height 12
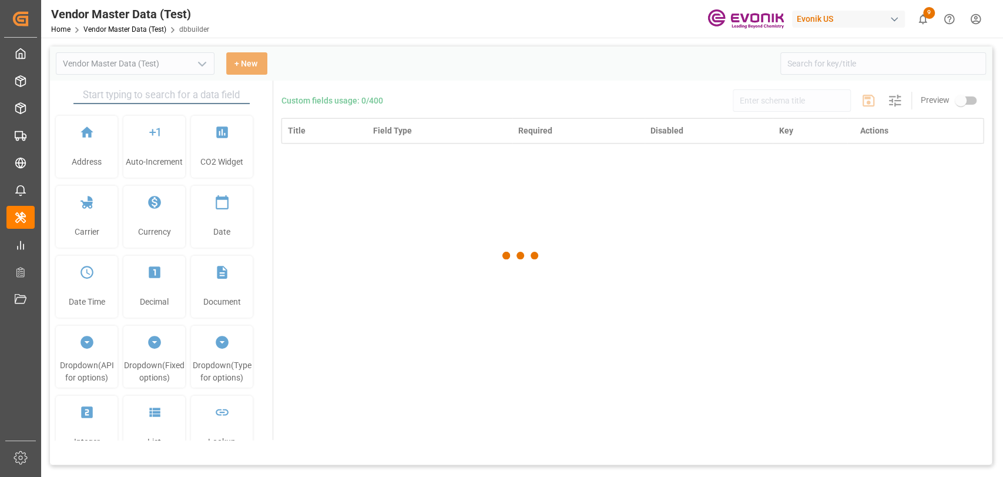
type input "Vendor Master Data (Test)"
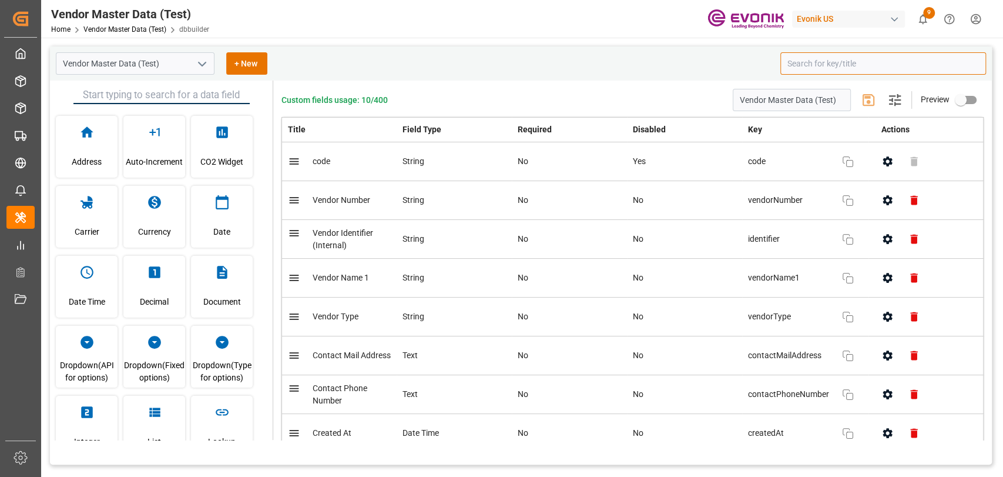
click at [876, 57] on input at bounding box center [884, 63] width 206 height 22
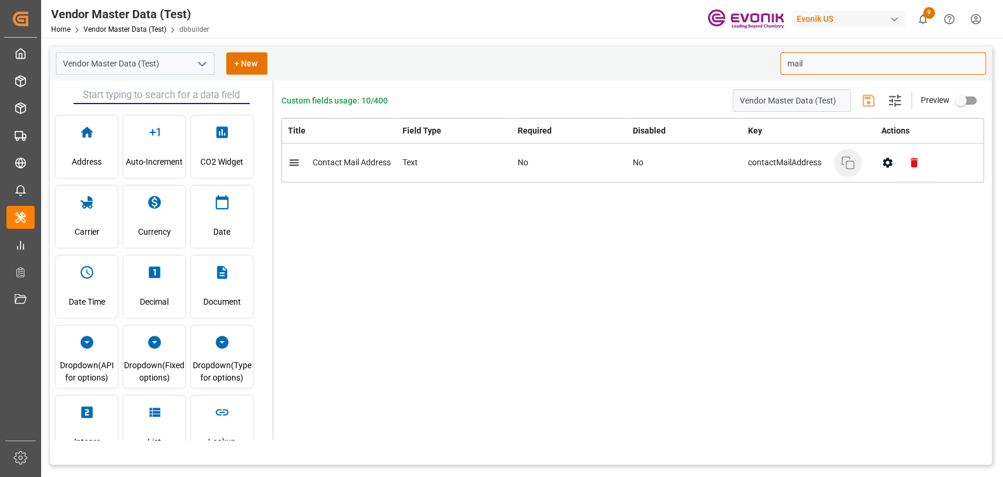
click at [842, 163] on icon "button" at bounding box center [848, 163] width 14 height 14
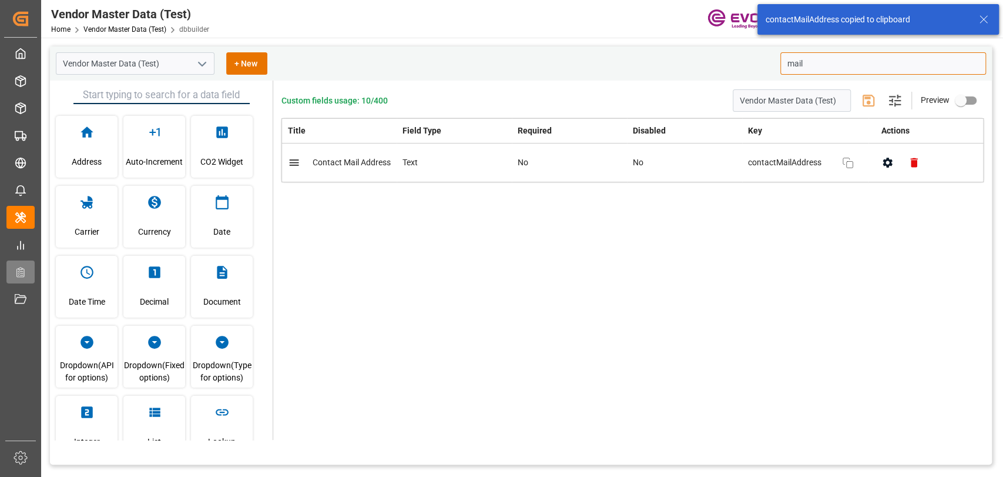
type input "mail"
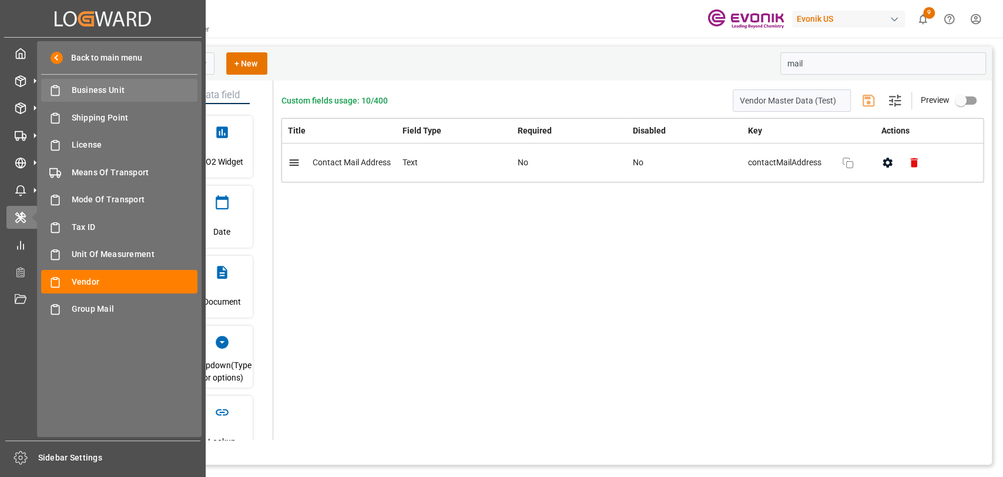
click at [72, 85] on span "Business Unit" at bounding box center [135, 90] width 126 height 12
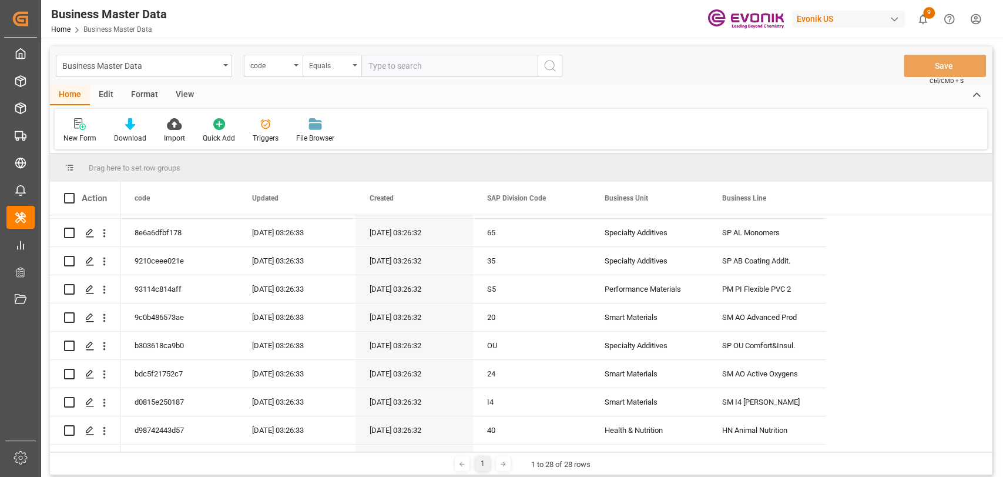
click at [104, 93] on div "Edit" at bounding box center [106, 95] width 32 height 20
click at [252, 122] on icon at bounding box center [260, 124] width 16 height 12
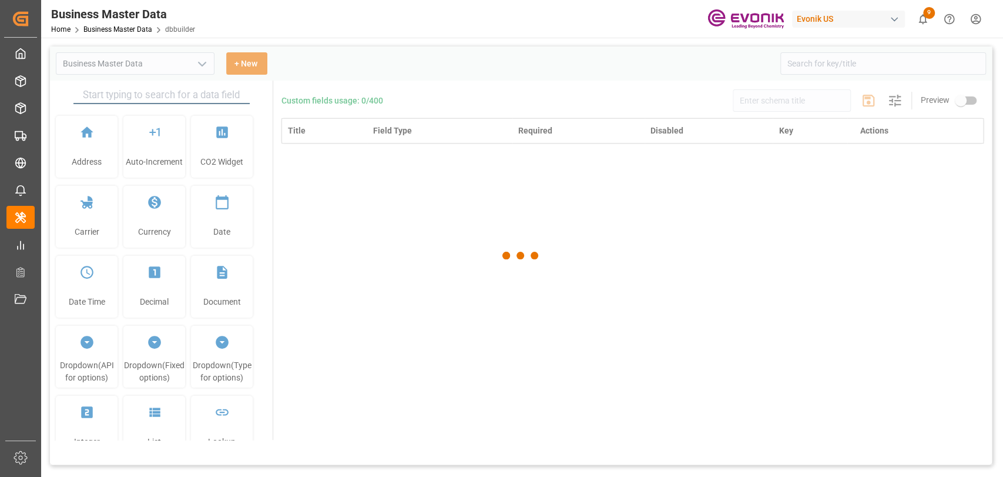
type input "Business Master Data"
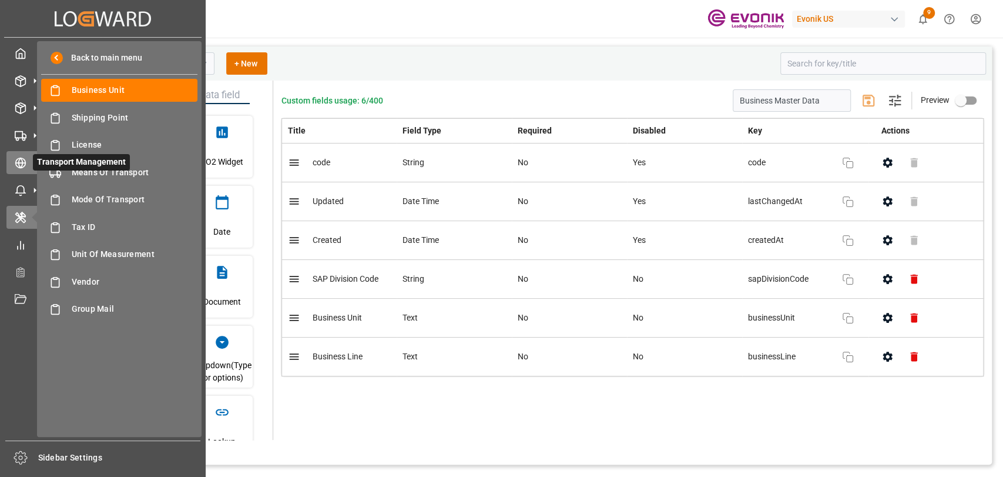
click at [24, 156] on div at bounding box center [16, 162] width 20 height 12
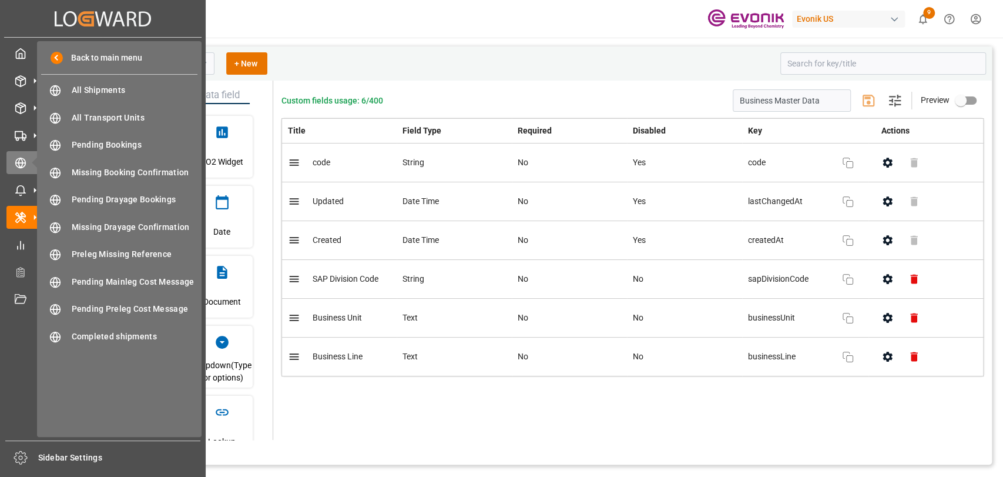
click at [71, 104] on div "Back to main menu All Shipments All Shipments All Transport Units All Transport…" at bounding box center [119, 239] width 165 height 396
click at [73, 96] on span "All Shipments" at bounding box center [135, 90] width 126 height 12
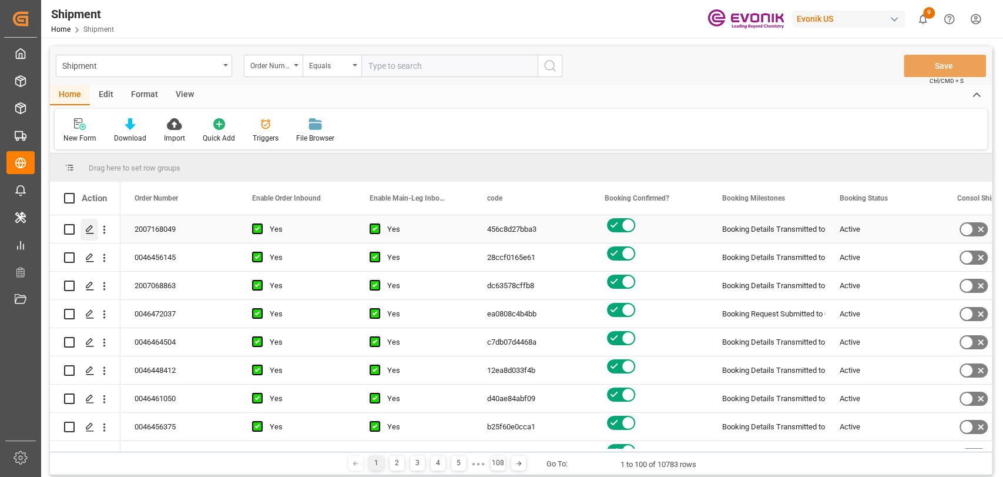
click at [85, 228] on icon "Press SPACE to select this row." at bounding box center [89, 229] width 9 height 9
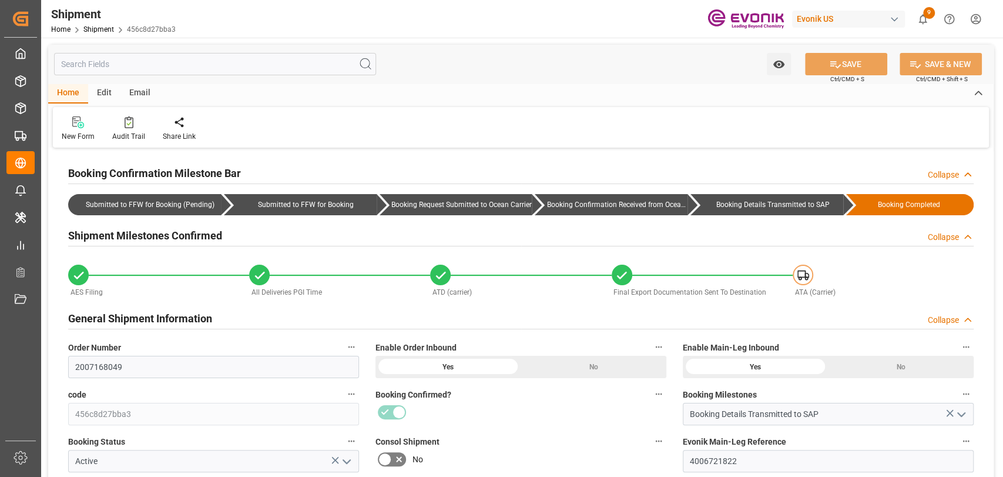
click at [203, 58] on input "text" at bounding box center [215, 64] width 322 height 22
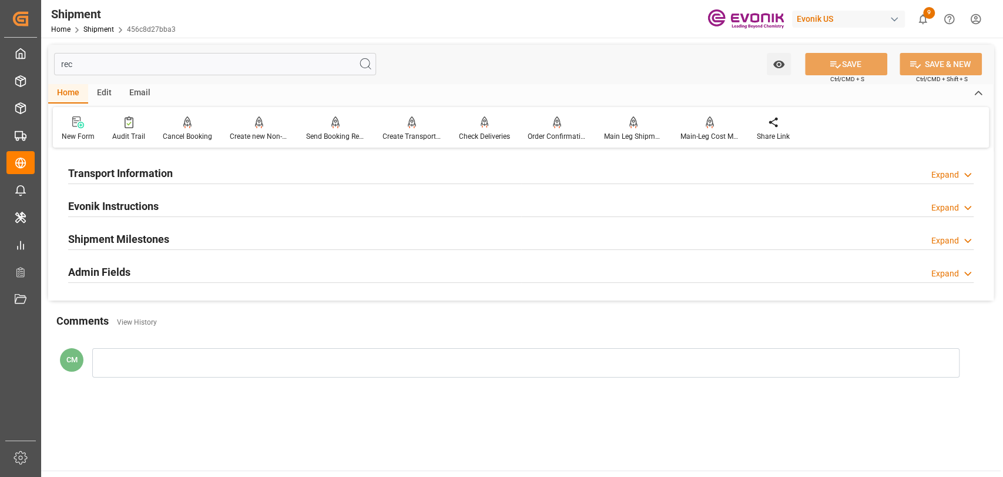
type input "rec"
click at [165, 182] on div "Transport Information" at bounding box center [120, 172] width 105 height 22
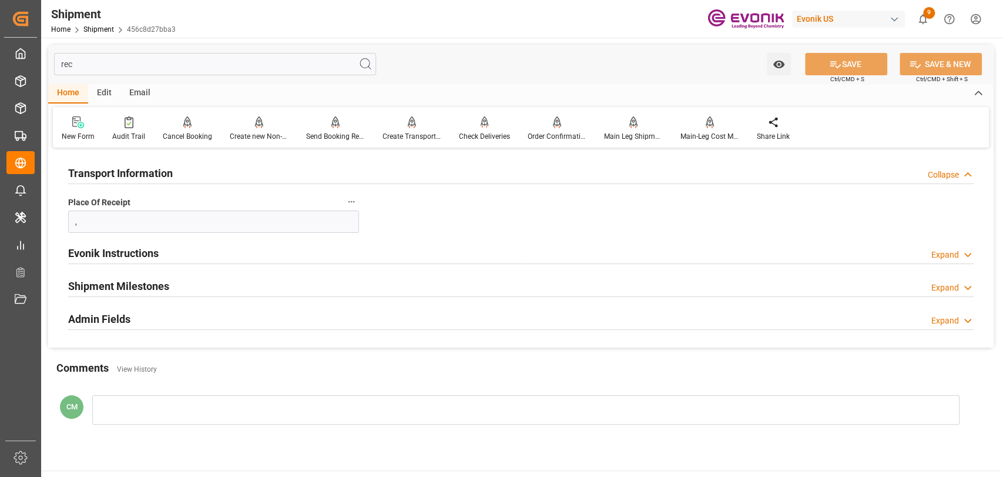
click at [126, 263] on div at bounding box center [521, 263] width 906 height 1
click at [125, 257] on h2 "Evonik Instructions" at bounding box center [113, 253] width 91 height 16
